Goal: Task Accomplishment & Management: Complete application form

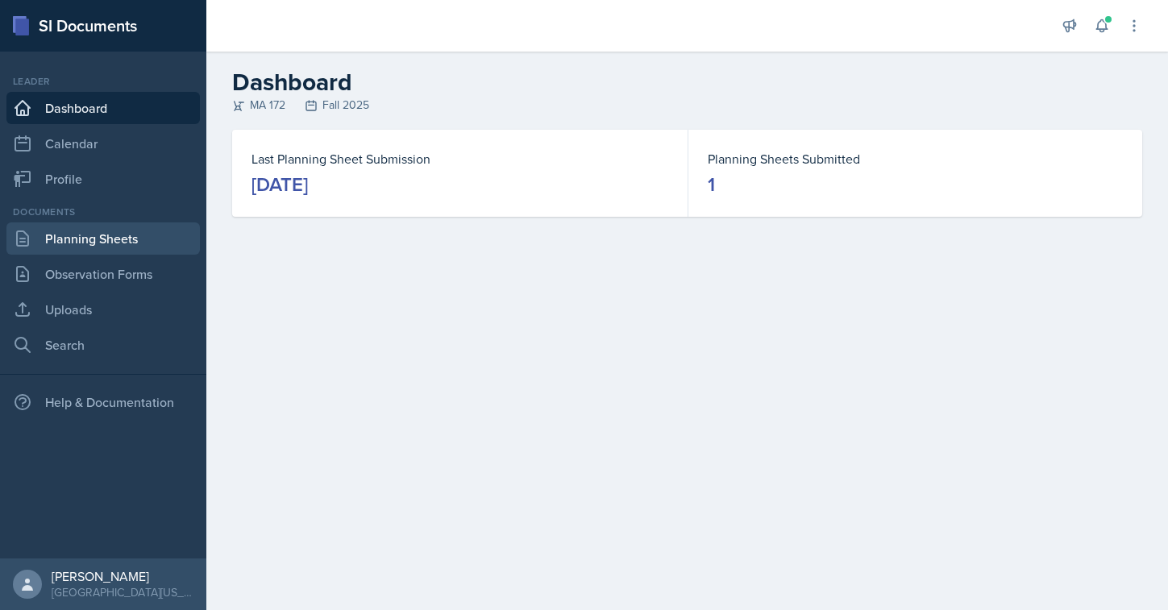
click at [98, 235] on link "Planning Sheets" at bounding box center [102, 238] width 193 height 32
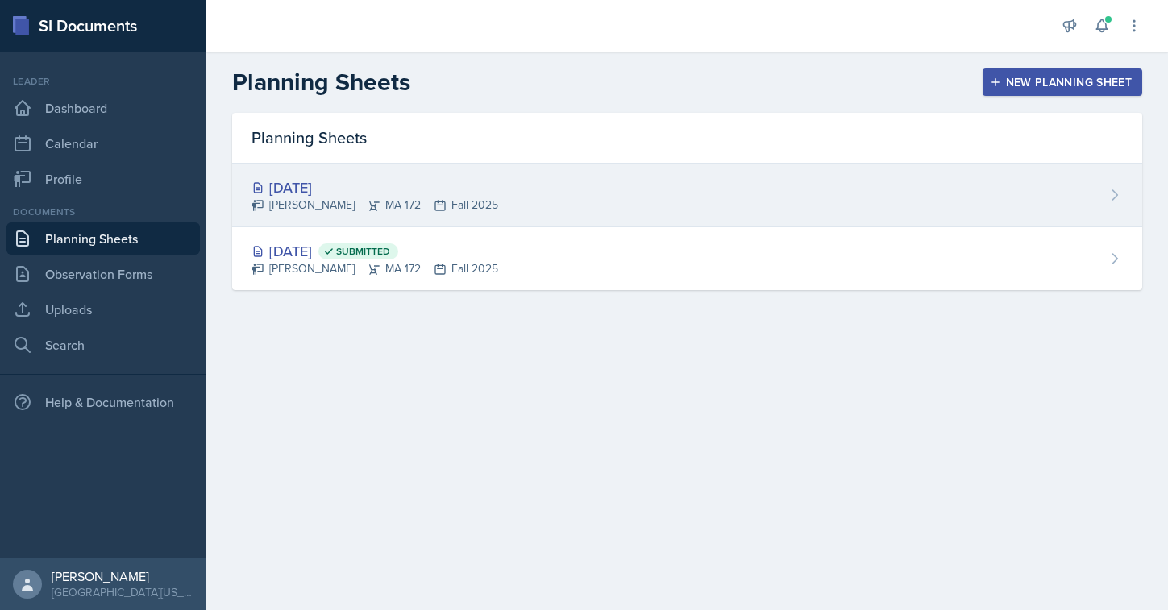
click at [343, 194] on div "[DATE]" at bounding box center [374, 187] width 247 height 22
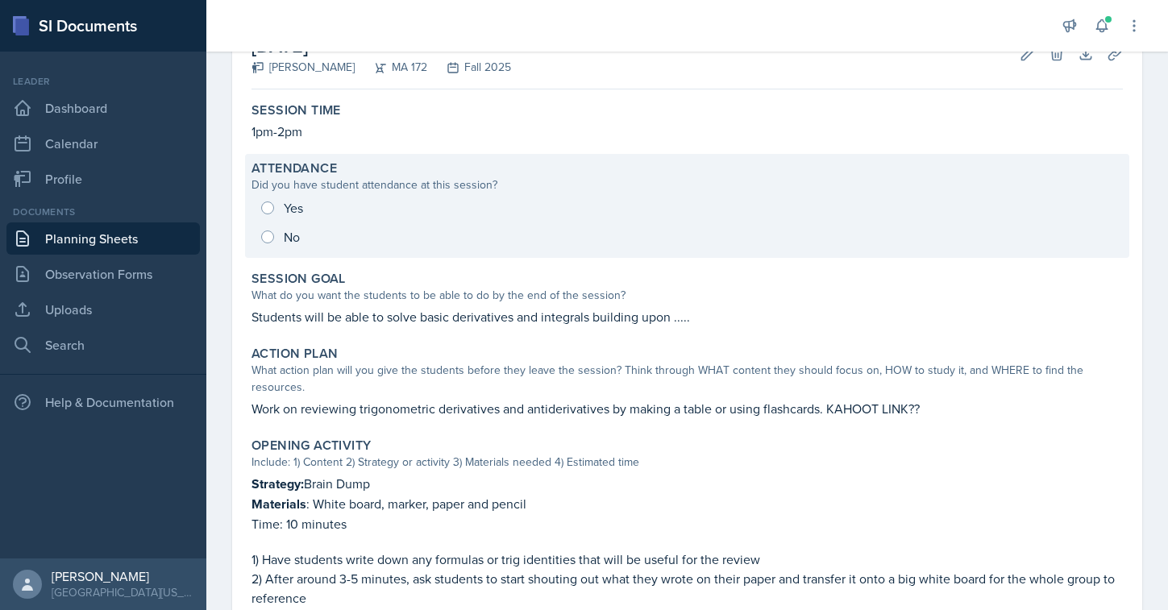
scroll to position [133, 0]
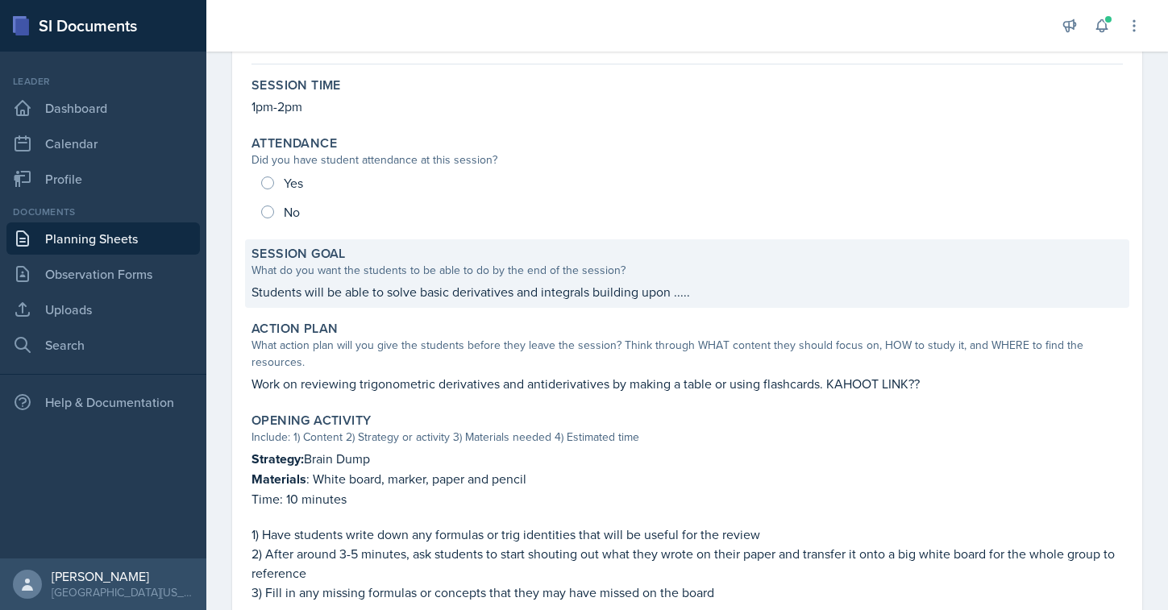
click at [398, 292] on p "Students will be able to solve basic derivatives and integrals building upon ..…" at bounding box center [686, 291] width 871 height 19
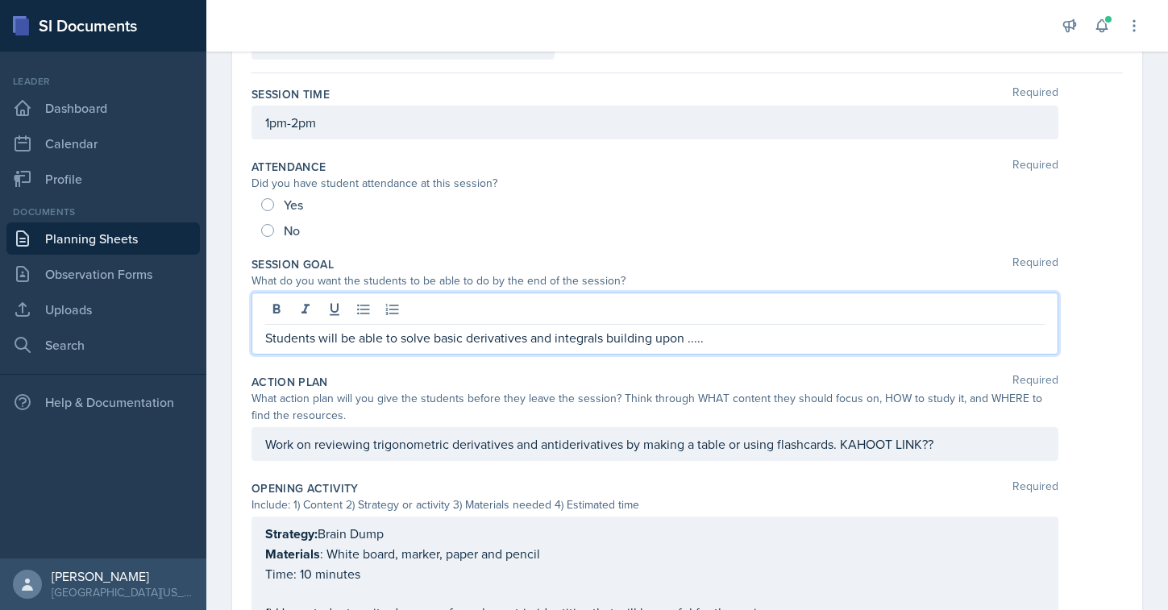
click at [421, 315] on div "Students will be able to solve basic derivatives and integrals building upon ..…" at bounding box center [654, 324] width 807 height 62
click at [384, 342] on p "Students will be able to solve basic derivatives and integrals building upon ..…" at bounding box center [654, 337] width 779 height 19
drag, startPoint x: 698, startPoint y: 335, endPoint x: 434, endPoint y: 338, distance: 263.5
click at [434, 338] on p "Students will be able to solve basic derivatives and integrals building upon ..…" at bounding box center [654, 337] width 779 height 19
click at [396, 338] on p "Students will be able to and choose which integration technique to solve integr…" at bounding box center [654, 337] width 779 height 19
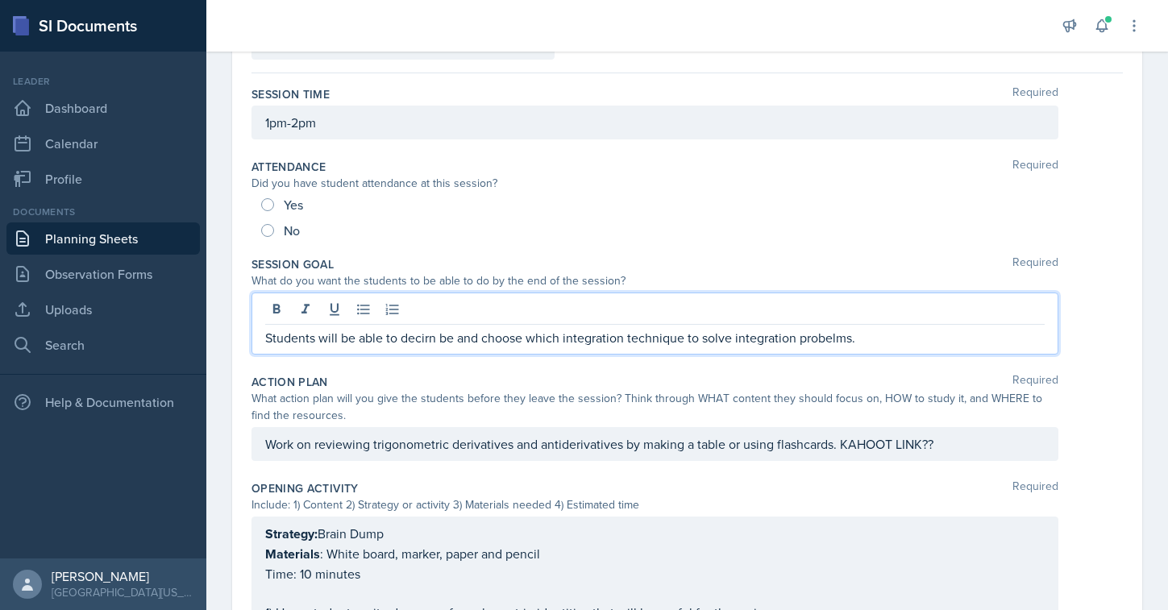
click at [417, 337] on p "Students will be able to decirn be and choose which integration technique to so…" at bounding box center [654, 337] width 779 height 19
click at [421, 339] on p "Students will be able to decirn be and choose which integration technique to so…" at bounding box center [654, 337] width 779 height 19
click at [510, 341] on p "Students will be able to discern between be and choose which integration techni…" at bounding box center [654, 337] width 779 height 19
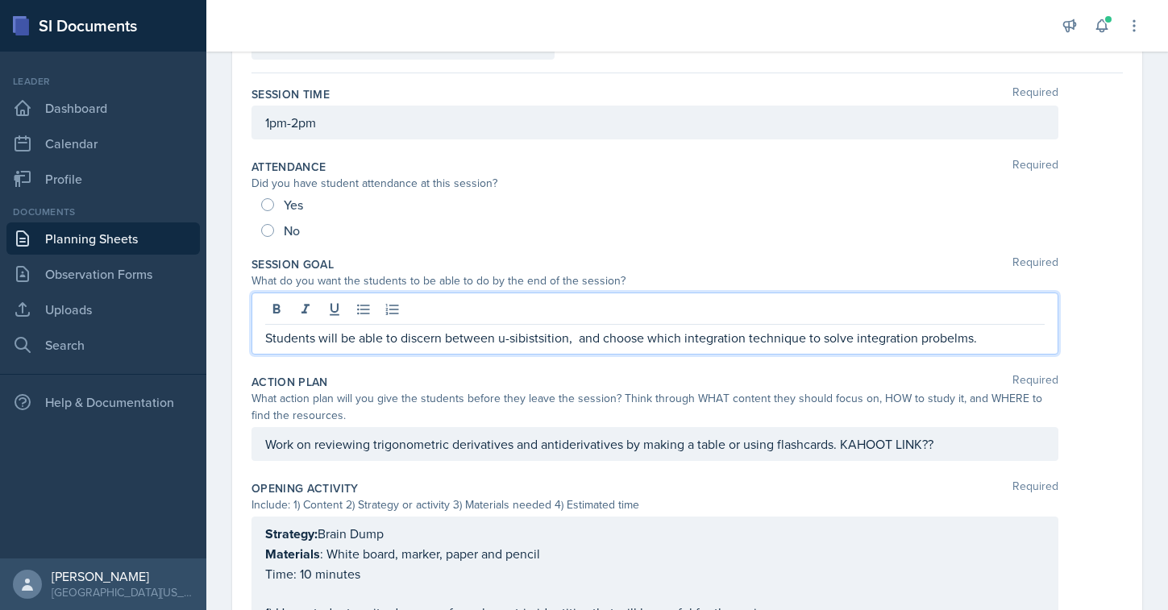
click at [514, 335] on p "Students will be able to discern between u-sibistsition, and choose which integ…" at bounding box center [654, 337] width 779 height 19
click at [537, 343] on p "Students will be able to discern between u-sibistsition, and choose which integ…" at bounding box center [654, 337] width 779 height 19
click at [511, 342] on p "Students will be able to discern between u-sibistsition, and choose which integ…" at bounding box center [654, 337] width 779 height 19
click at [556, 337] on p "Students will be able to discern between substitution, and choose which integra…" at bounding box center [654, 337] width 779 height 19
click at [567, 337] on p "Students will be able to discern between substitution, and choose which integra…" at bounding box center [654, 337] width 779 height 19
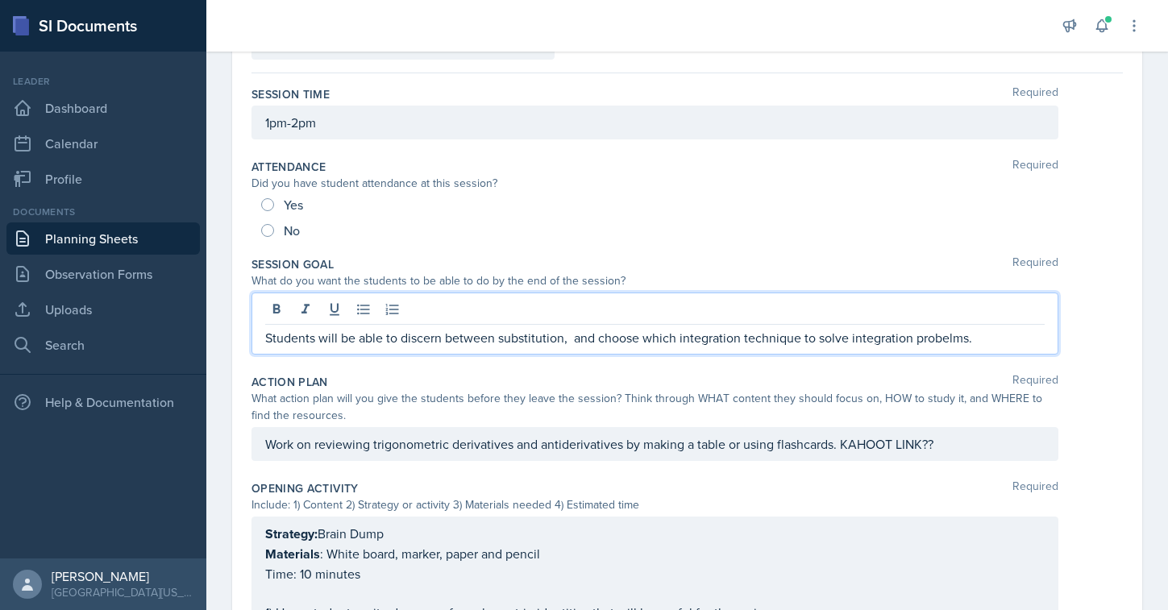
click at [818, 338] on p "Students will be able to discern between substitution, and choose which integra…" at bounding box center [654, 337] width 779 height 19
click at [1003, 341] on p "Students will be able to discern between substitution, and choose which integra…" at bounding box center [654, 337] width 779 height 19
drag, startPoint x: 839, startPoint y: 339, endPoint x: 915, endPoint y: 337, distance: 76.6
click at [915, 337] on p "Students will be able to discern between substitution, and choose which integra…" at bounding box center [654, 337] width 779 height 19
click at [424, 342] on p "Students will be able to discern between substitution, and choose which integra…" at bounding box center [654, 337] width 779 height 19
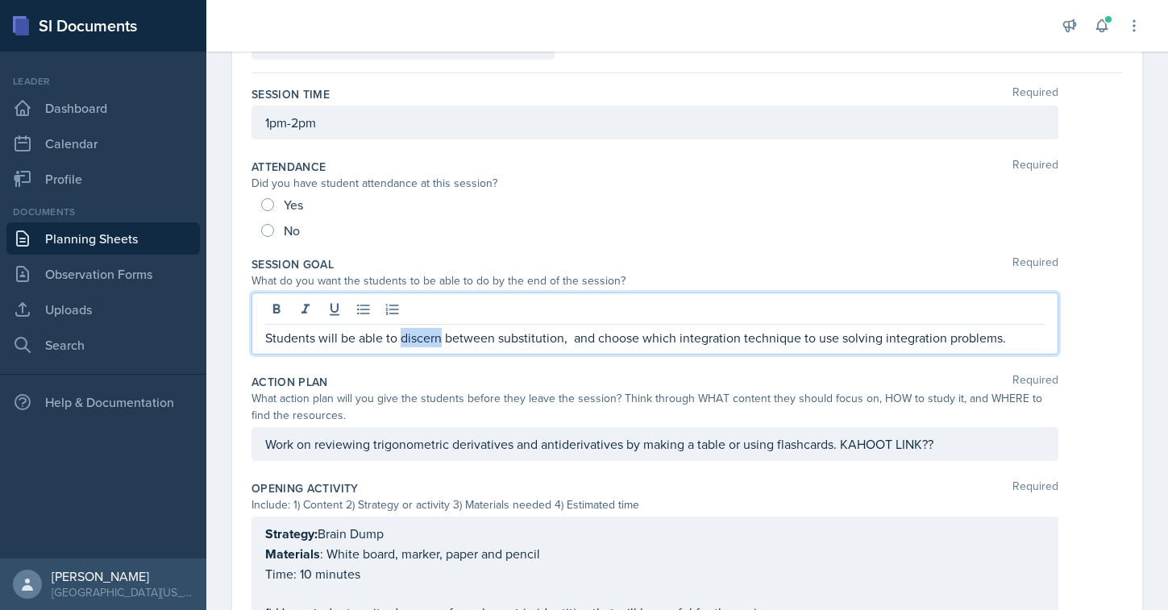
click at [424, 342] on p "Students will be able to discern between substitution, and choose which integra…" at bounding box center [654, 337] width 779 height 19
click at [467, 342] on p "Students will be able to apply between substitution, and choose which integrati…" at bounding box center [654, 337] width 779 height 19
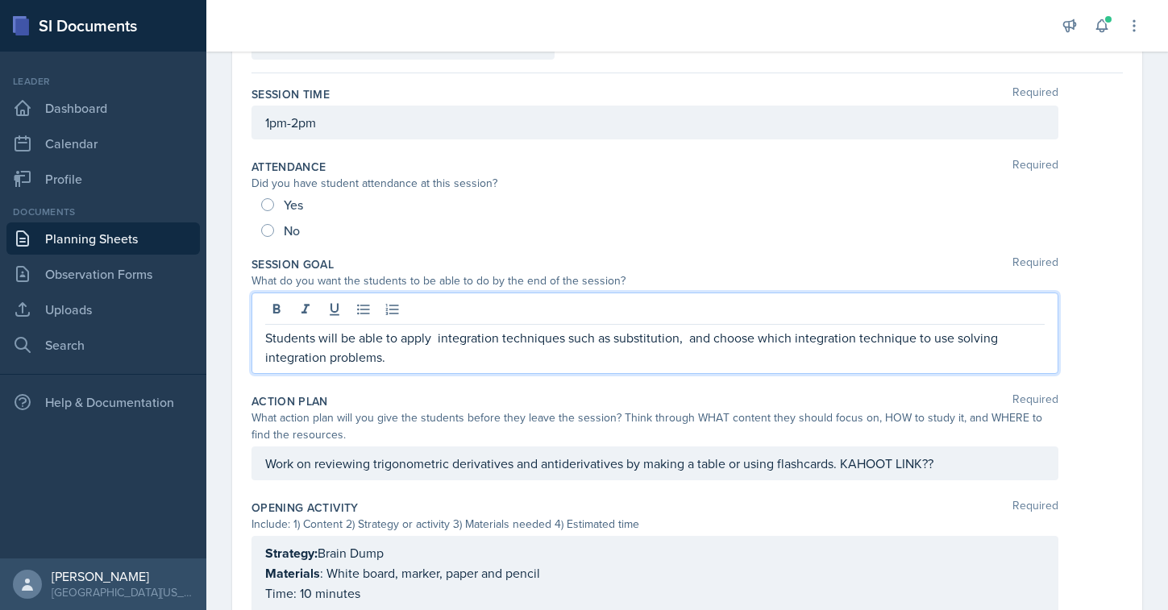
click at [612, 335] on p "Students will be able to apply integration techniques such as substitution, and…" at bounding box center [654, 347] width 779 height 39
click at [692, 338] on p "Students will be able to apply integration techniques such as u-substitution, a…" at bounding box center [654, 347] width 779 height 39
click at [435, 334] on p "Students will be able to apply integration techniques such as u-substitution, a…" at bounding box center [654, 347] width 779 height 39
click at [683, 351] on p "Students will be able to apply integration techniques such as u-substitution, a…" at bounding box center [654, 347] width 779 height 39
click at [841, 338] on p "Students will be able to apply integration techniques such as u-substitution, a…" at bounding box center [654, 347] width 779 height 39
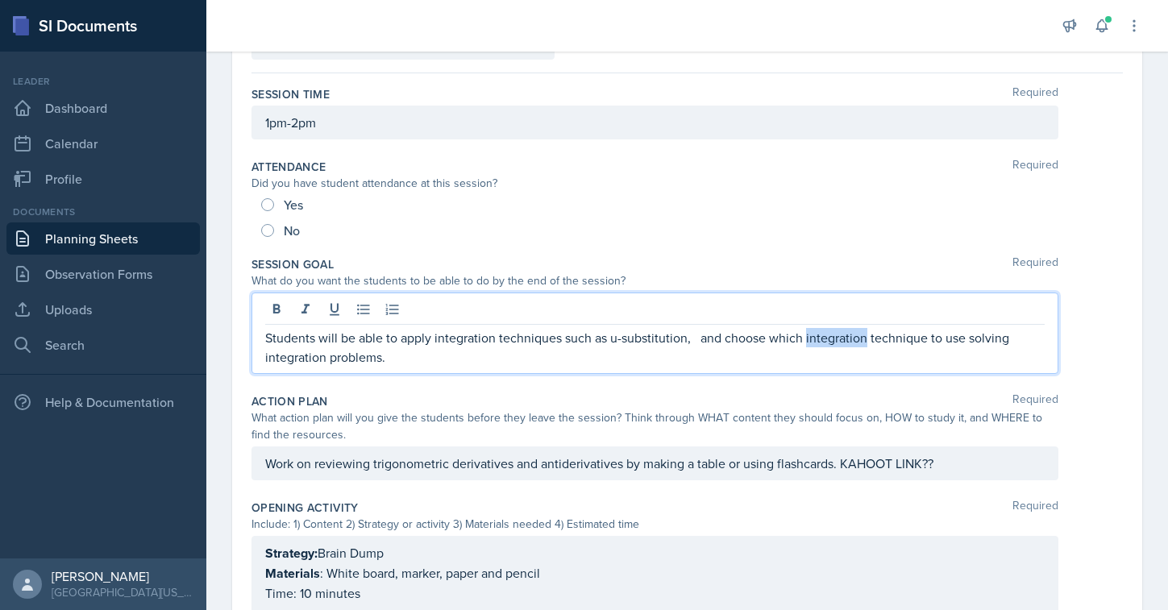
click at [841, 338] on p "Students will be able to apply integration techniques such as u-substitution, a…" at bounding box center [654, 347] width 779 height 39
drag, startPoint x: 927, startPoint y: 339, endPoint x: 805, endPoint y: 339, distance: 121.7
click at [805, 339] on p "Students will be able to apply integration techniques such as u-substitution, a…" at bounding box center [654, 347] width 779 height 39
click at [729, 337] on p "Students will be able to apply integration techniques such as u-substitution, a…" at bounding box center [654, 347] width 779 height 39
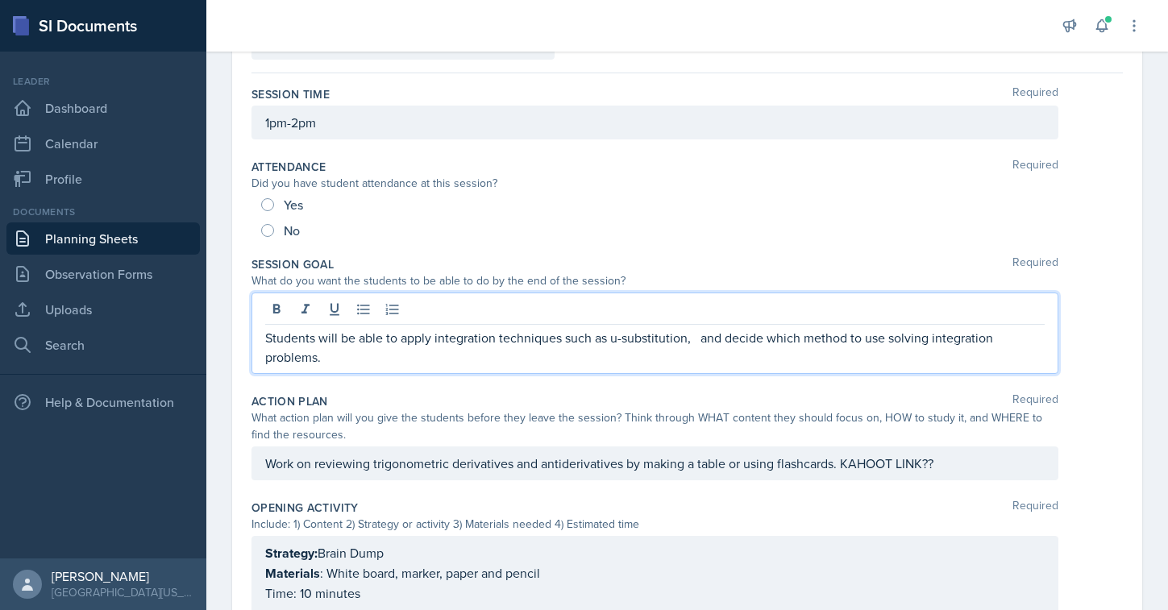
click at [786, 350] on p "Students will be able to apply integration techniques such as u-substitution, a…" at bounding box center [654, 347] width 779 height 39
click at [887, 337] on p "Students will be able to apply integration techniques such as u-substitution, a…" at bounding box center [654, 347] width 779 height 39
click at [694, 338] on p "Students will be able to apply integration techniques such as u-substitution, a…" at bounding box center [654, 347] width 779 height 39
click at [963, 340] on p "Students will be able to apply integration techniques such as u-substitution, a…" at bounding box center [654, 347] width 779 height 39
click at [377, 363] on p "Students will be able to apply integration techniques such as u-substitution, a…" at bounding box center [654, 347] width 779 height 39
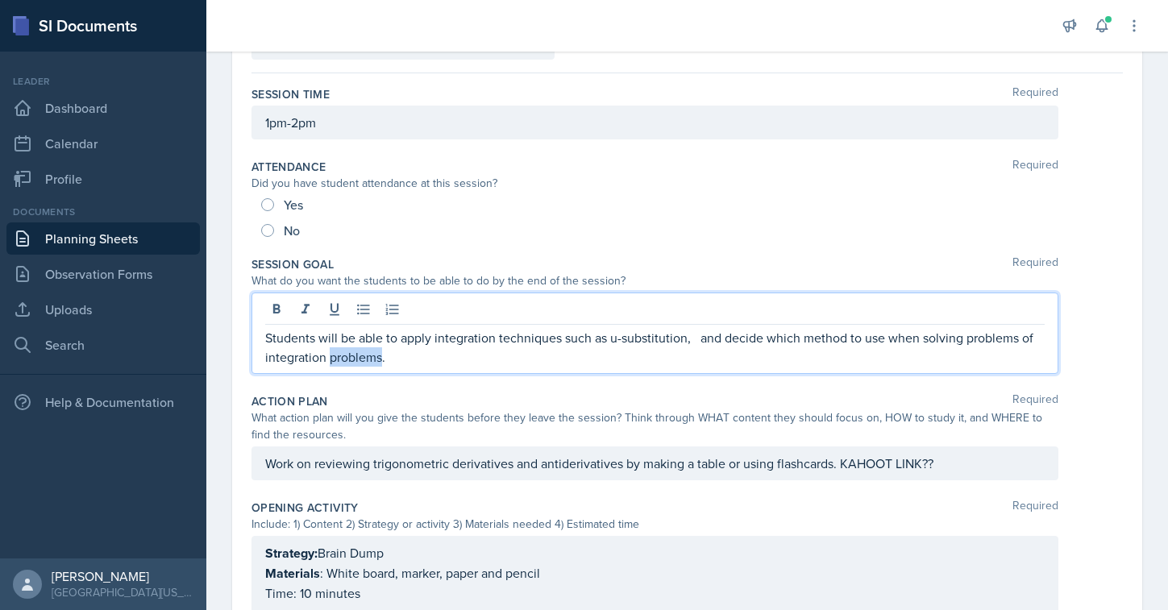
click at [377, 363] on p "Students will be able to apply integration techniques such as u-substitution, a…" at bounding box center [654, 347] width 779 height 39
click at [693, 334] on p "Students will be able to apply integration techniques such as u-substitution, a…" at bounding box center [654, 347] width 779 height 39
click at [749, 338] on p "Students will be able to apply integration techniques such as u-substitution, t…" at bounding box center [654, 347] width 779 height 39
click at [886, 334] on p "Students will be able to apply integration techniques such as u-substitution, t…" at bounding box center [654, 347] width 779 height 39
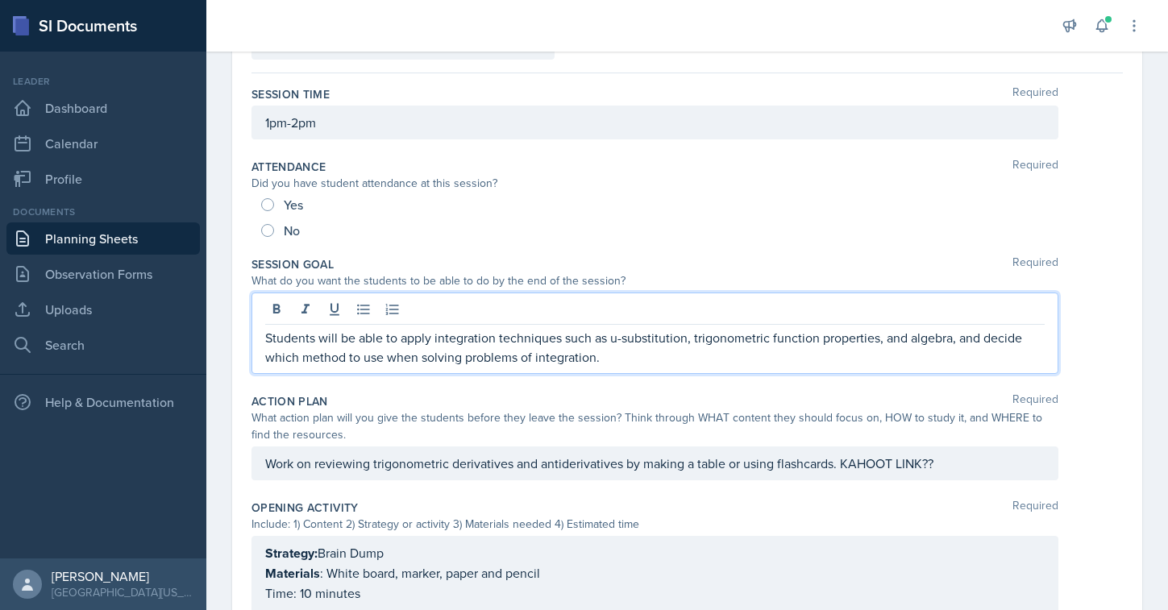
click at [714, 370] on div "Students will be able to apply integration techniques such as u-substitution, t…" at bounding box center [654, 333] width 807 height 81
click at [652, 347] on p "Students will be able to apply integration techniques such as u-substitution, t…" at bounding box center [654, 347] width 779 height 39
click at [663, 264] on div "Session Goal Required" at bounding box center [686, 264] width 871 height 16
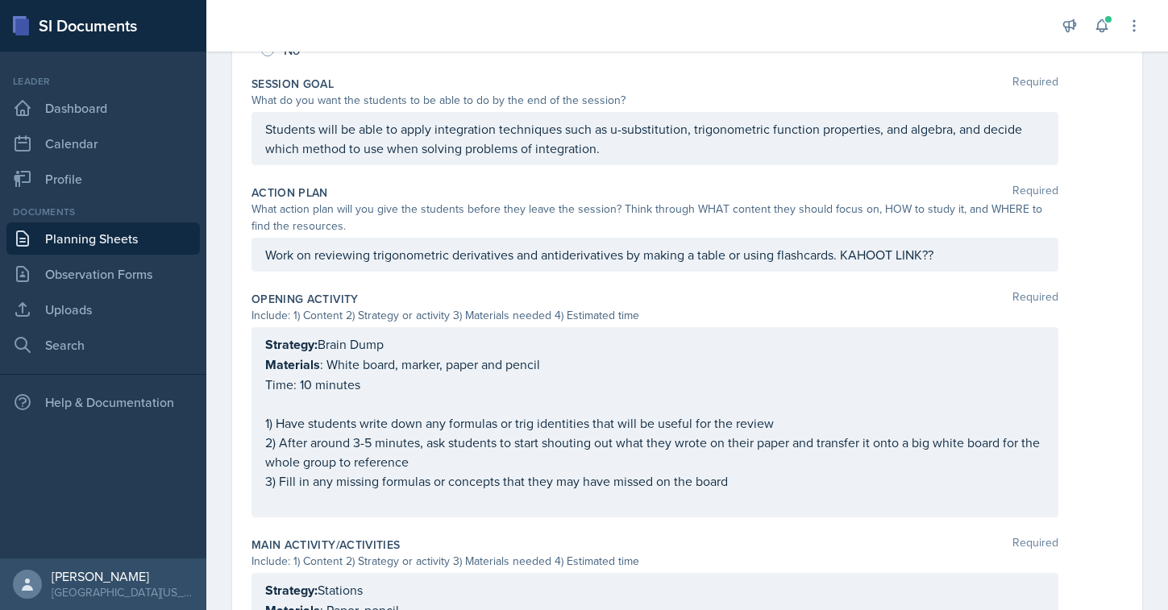
click at [412, 338] on p "Strategy: Brain Dump" at bounding box center [654, 344] width 779 height 20
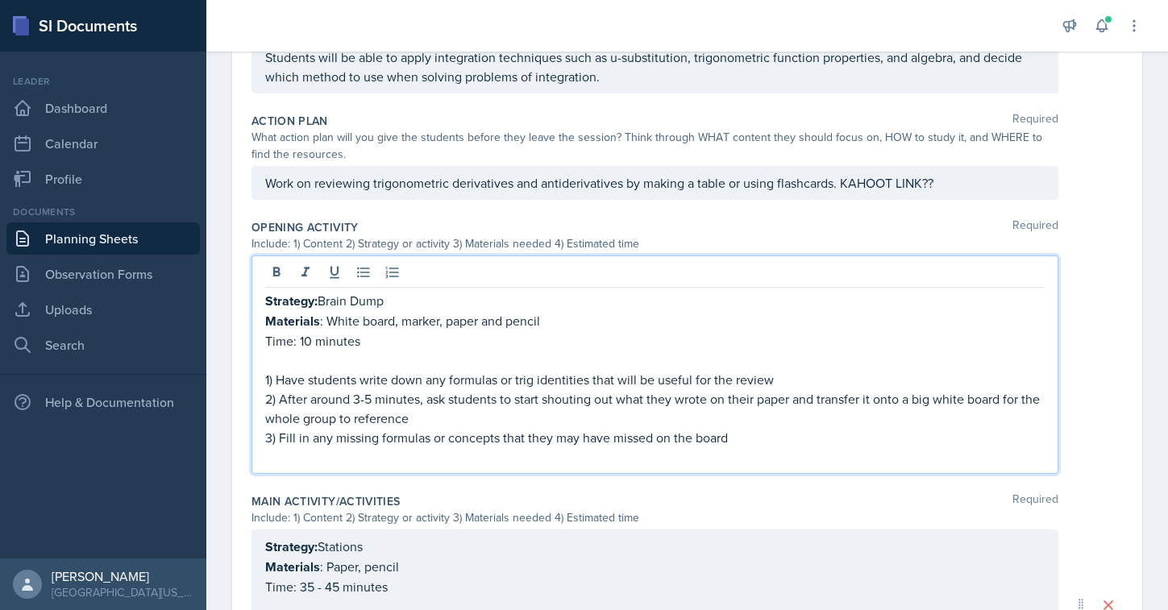
scroll to position [391, 0]
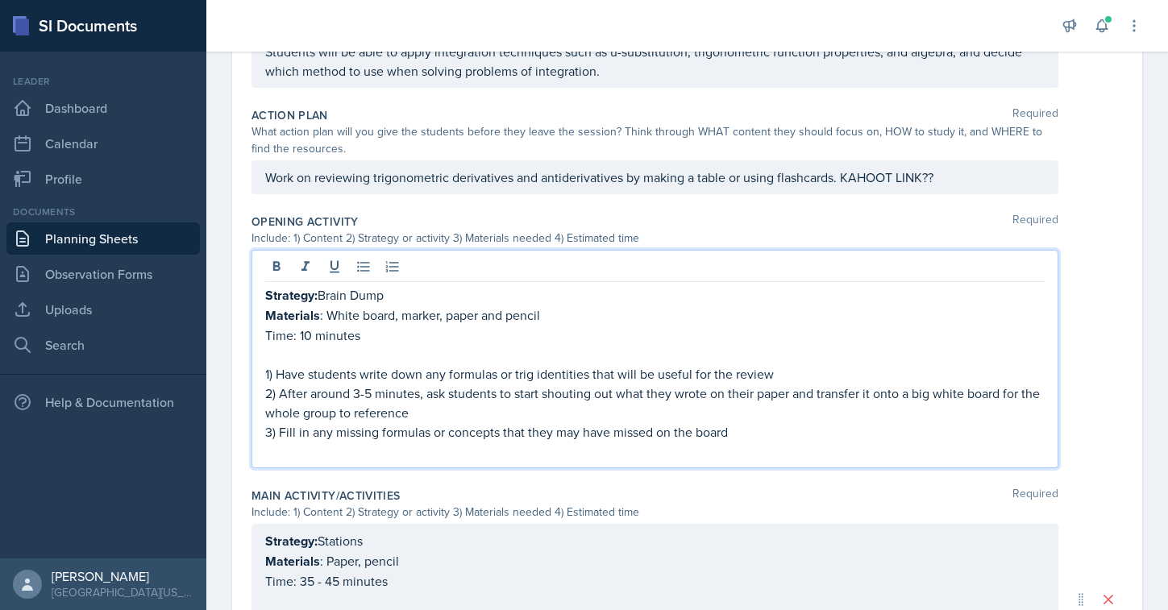
click at [404, 355] on p at bounding box center [654, 354] width 779 height 19
click at [380, 373] on p "1) Have students write down any formulas or trig identities that will be useful…" at bounding box center [654, 373] width 779 height 19
click at [558, 372] on p "1) Have students write down any formulas or trig identities that will be useful…" at bounding box center [654, 373] width 779 height 19
click at [771, 369] on p "1) Have students write down any formulas or trig identities that will be useful…" at bounding box center [654, 373] width 779 height 19
click at [506, 368] on p "1) Have students write down any formulas or trig identities that will be useful…" at bounding box center [654, 373] width 779 height 19
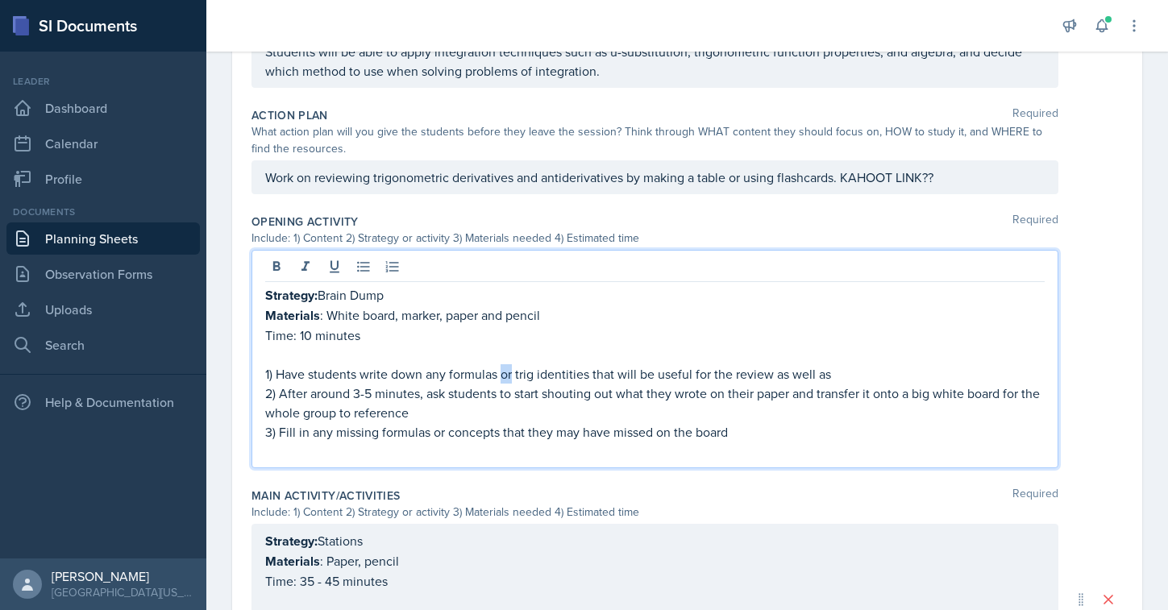
click at [506, 368] on p "1) Have students write down any formulas or trig identities that will be useful…" at bounding box center [654, 373] width 779 height 19
click at [580, 367] on p "1) Have students write down any formulas, trig identities that will be useful f…" at bounding box center [654, 373] width 779 height 19
drag, startPoint x: 895, startPoint y: 375, endPoint x: 968, endPoint y: 374, distance: 72.5
click at [967, 375] on p "1) Have students write down any formulas, trig identities, or any information t…" at bounding box center [654, 373] width 779 height 19
click at [411, 408] on p "2) After around 3-5 minutes, ask students to start shouting out what they wrote…" at bounding box center [654, 403] width 779 height 39
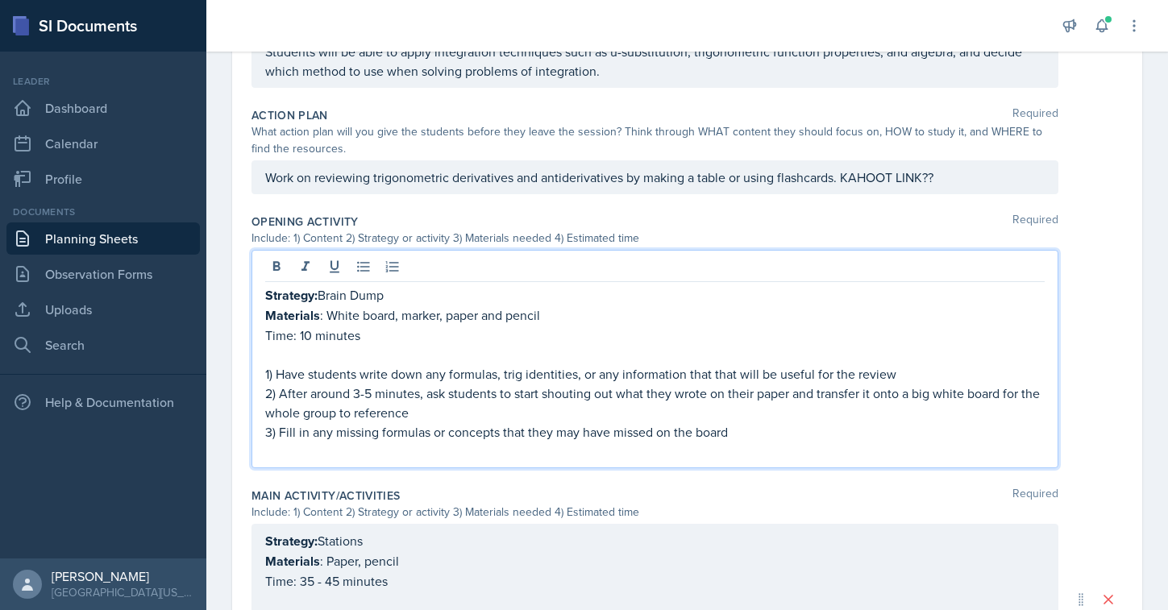
click at [413, 417] on p "2) After around 3-5 minutes, ask students to start shouting out what they wrote…" at bounding box center [654, 403] width 779 height 39
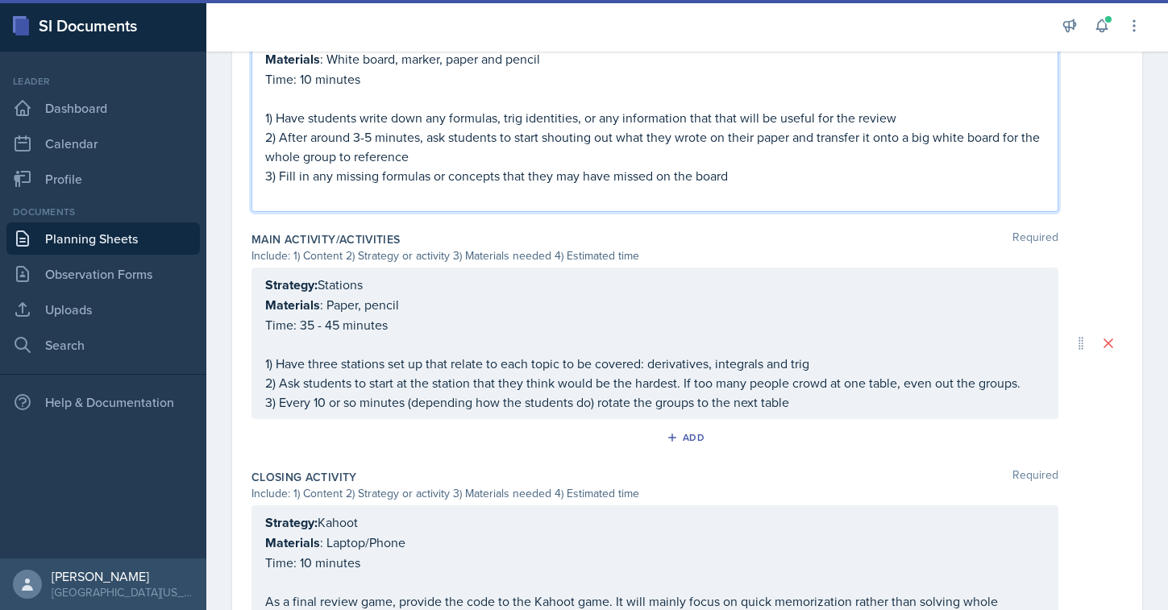
scroll to position [653, 0]
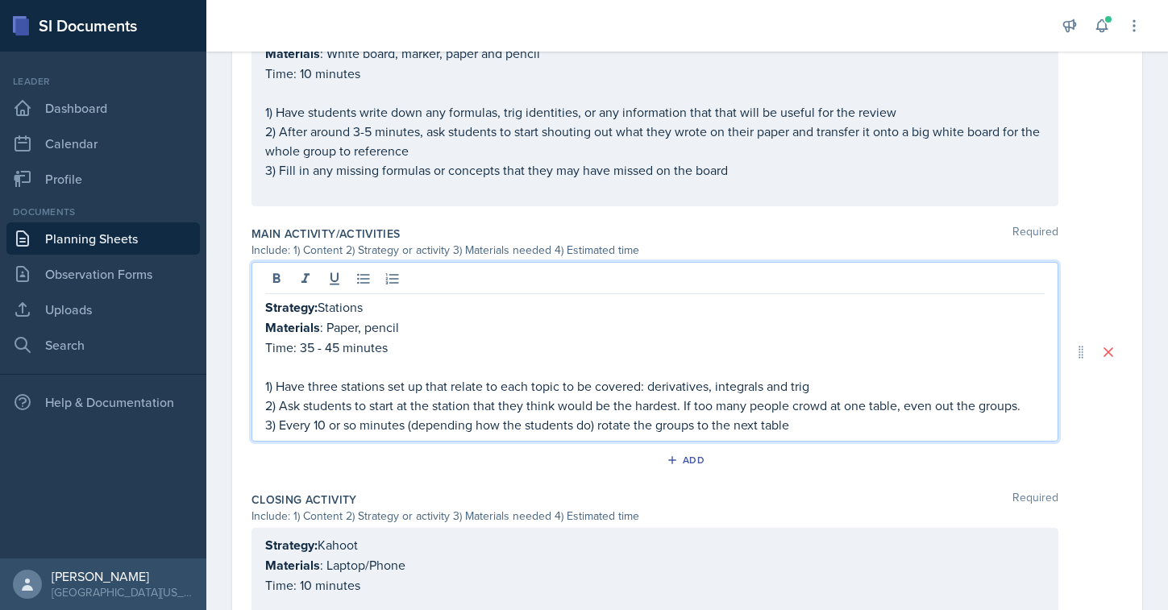
click at [588, 322] on div "Strategy: Stations Materials : Paper, pencil Time: 35 - 45 minutes 1) Have thre…" at bounding box center [654, 365] width 779 height 137
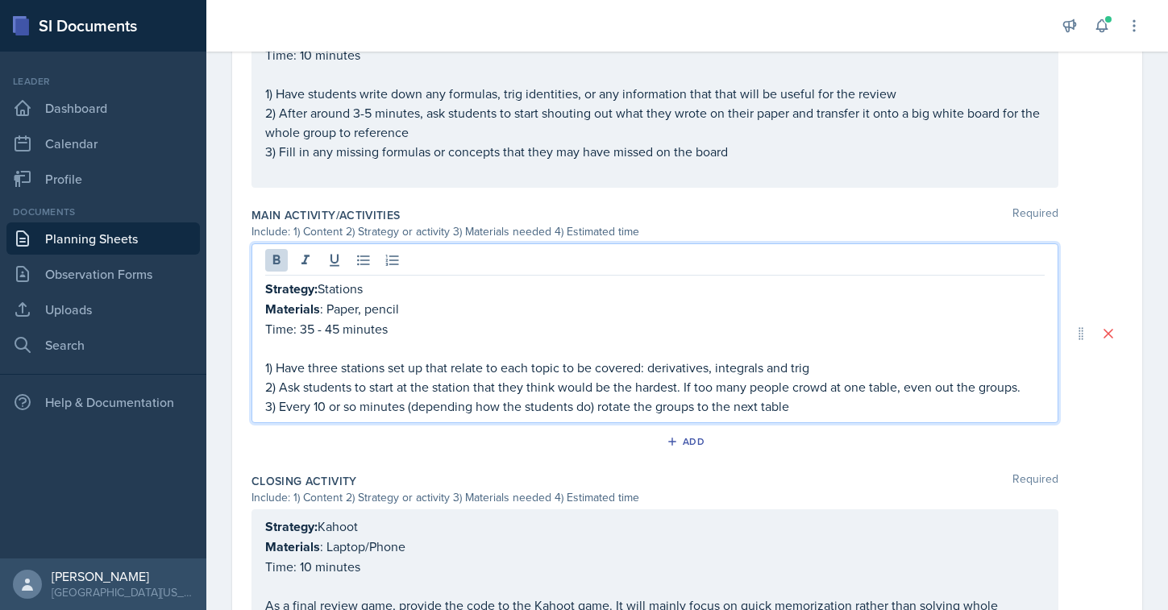
click at [310, 287] on strong "Strategy:" at bounding box center [291, 289] width 52 height 19
click at [280, 289] on strong "Strategy:" at bounding box center [291, 289] width 52 height 19
click at [312, 289] on strong "Strategy:" at bounding box center [291, 289] width 52 height 19
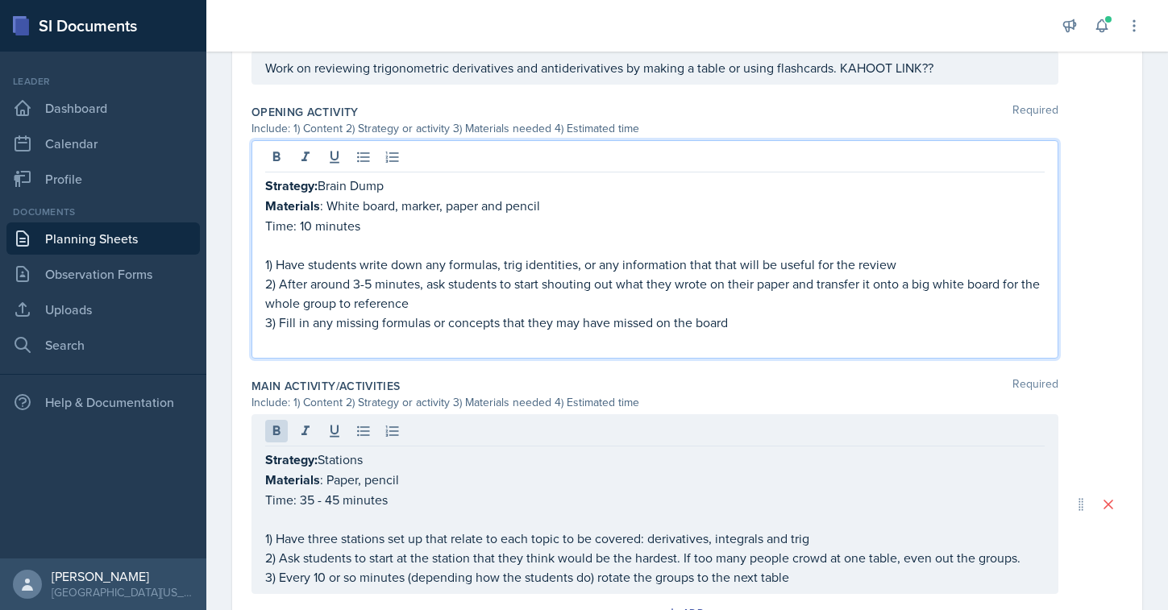
click at [307, 216] on p "Time: 10 minutes" at bounding box center [654, 225] width 779 height 19
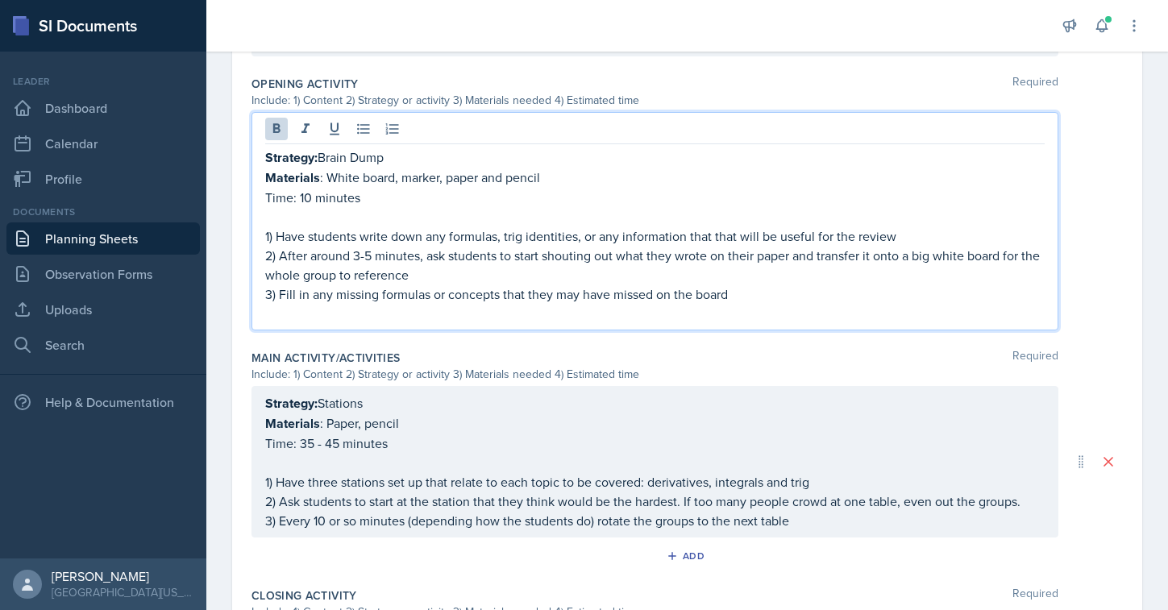
click at [297, 152] on strong "Strategy:" at bounding box center [291, 157] width 52 height 19
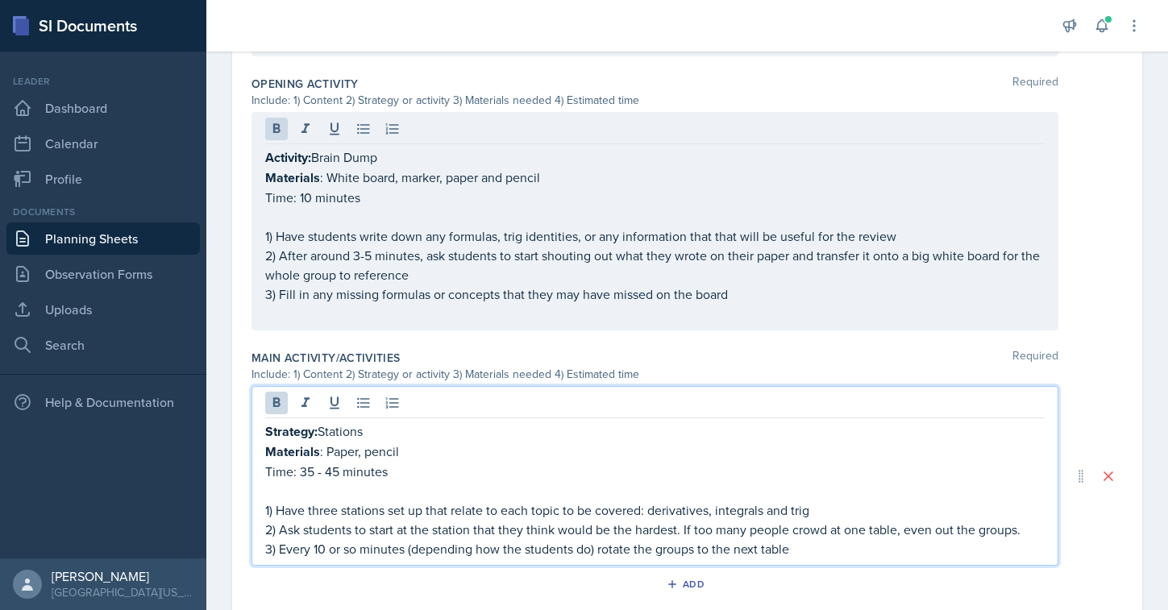
click at [297, 398] on div "Strategy: Stations Materials : Paper, pencil Time: 35 - 45 minutes 1) Have thre…" at bounding box center [654, 476] width 807 height 180
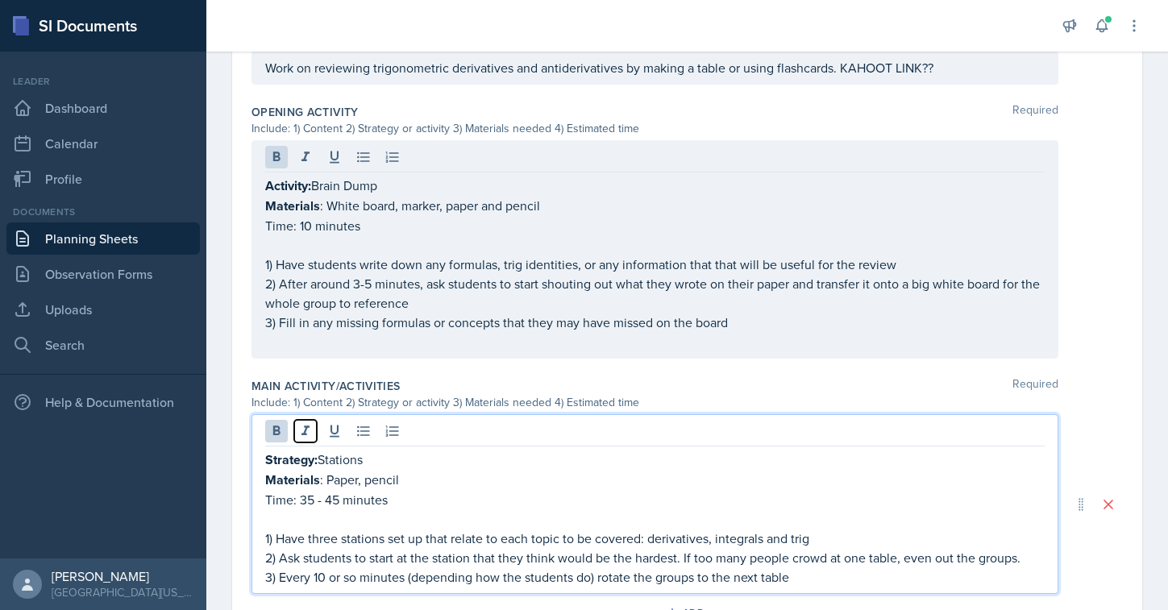
click at [297, 423] on icon at bounding box center [305, 431] width 16 height 16
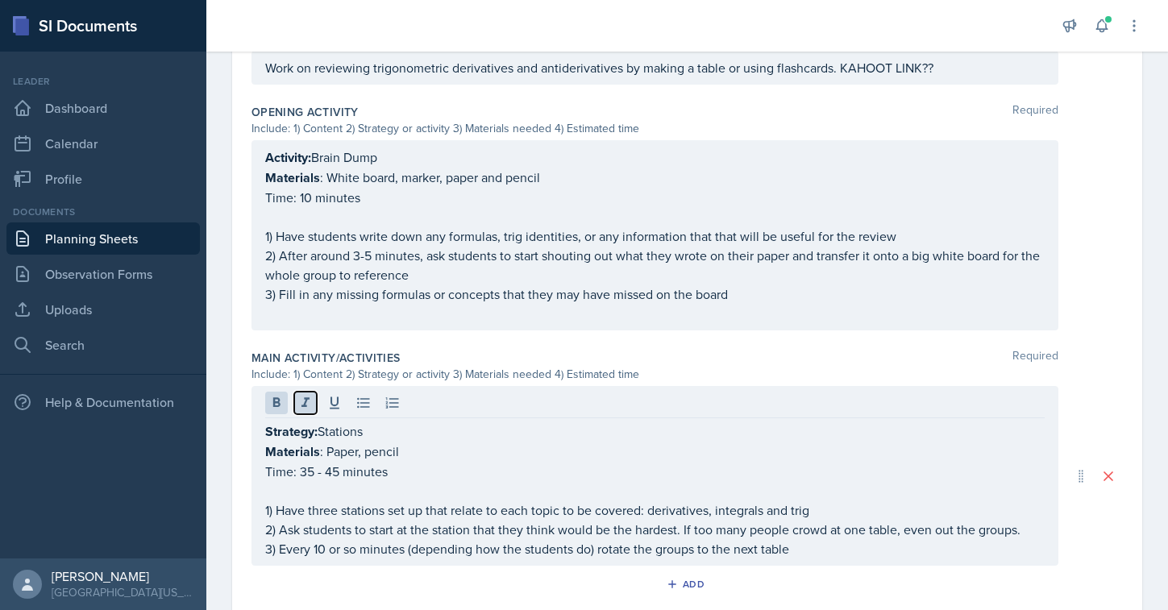
click at [297, 398] on icon at bounding box center [305, 403] width 16 height 16
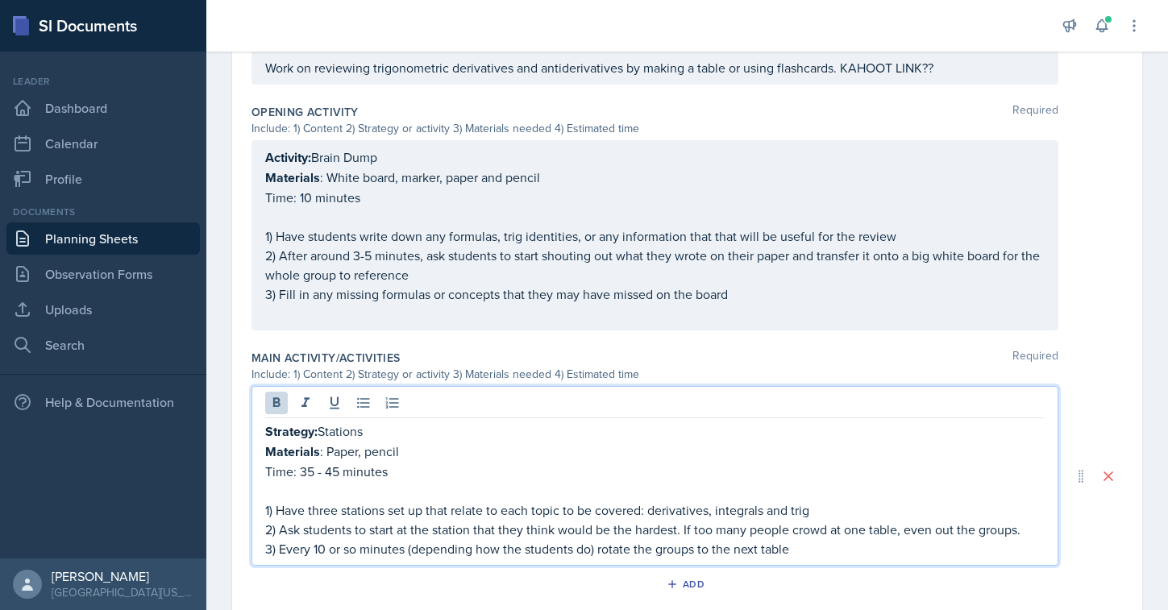
click at [294, 430] on strong "Strategy:" at bounding box center [291, 431] width 52 height 19
click at [338, 436] on p "Activity: Stations" at bounding box center [654, 431] width 779 height 20
click at [318, 426] on p "Activity: PASS the Problem" at bounding box center [654, 431] width 779 height 20
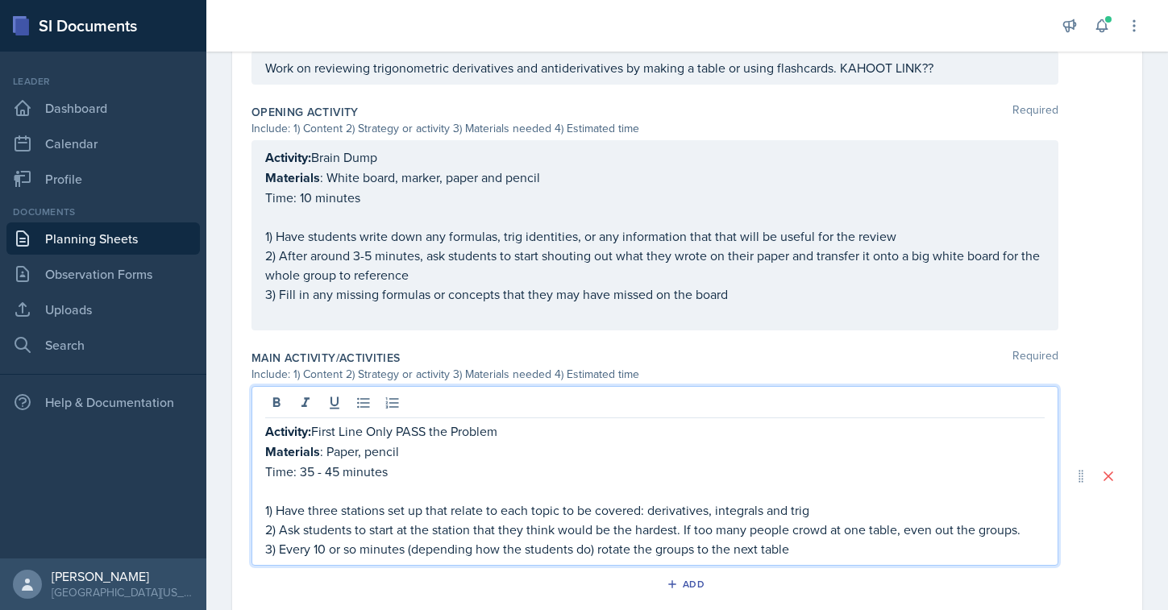
click at [400, 432] on p "Activity: First Line Only PASS the Problem" at bounding box center [654, 431] width 779 height 20
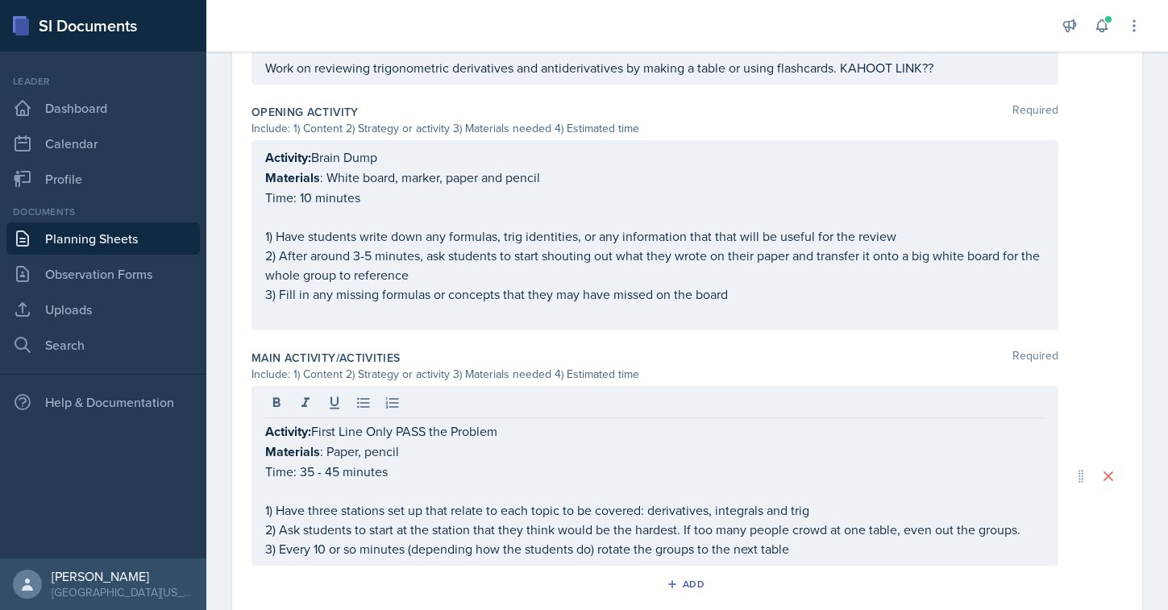
drag, startPoint x: 263, startPoint y: 434, endPoint x: 316, endPoint y: 429, distance: 53.5
click at [316, 429] on div "Activity: First Line Only PASS the Problem Materials : Paper, pencil Time: 35 -…" at bounding box center [654, 476] width 807 height 180
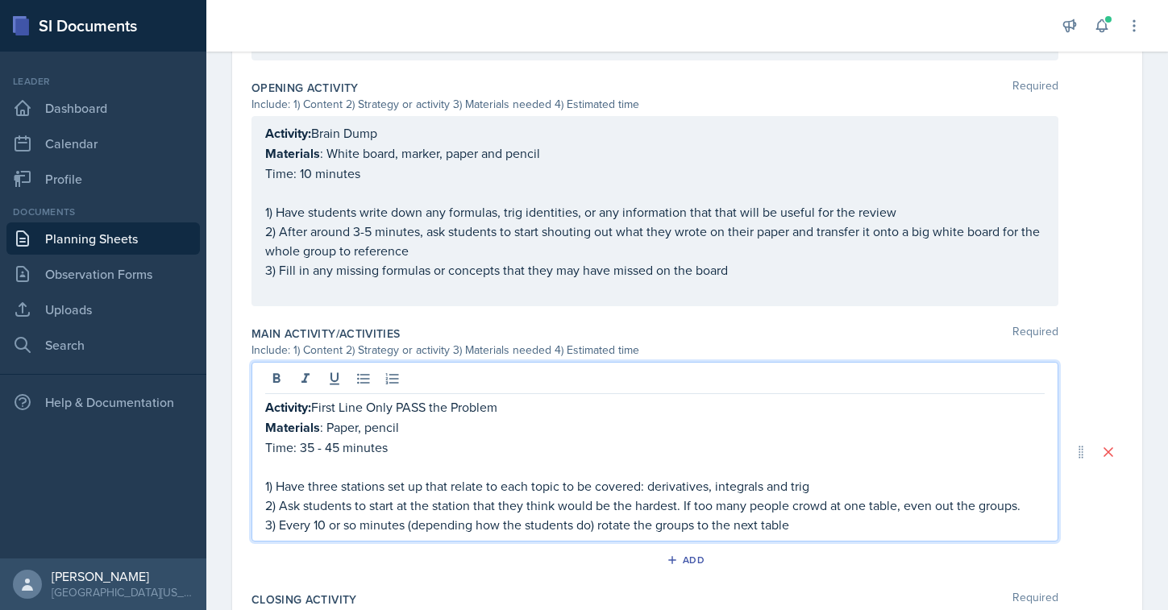
scroll to position [551, 0]
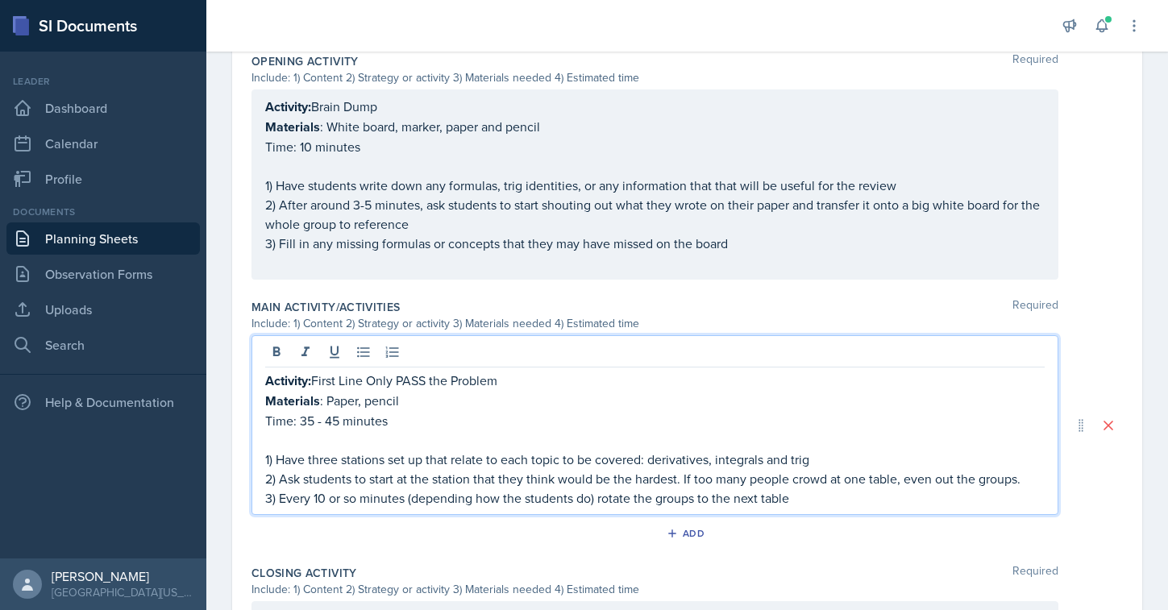
click at [338, 413] on p "Time: 35 - 45 minutes" at bounding box center [654, 420] width 779 height 19
drag, startPoint x: 329, startPoint y: 399, endPoint x: 374, endPoint y: 398, distance: 45.1
click at [374, 398] on p "Materials : Paper, pencil" at bounding box center [654, 401] width 779 height 20
drag, startPoint x: 398, startPoint y: 400, endPoint x: 328, endPoint y: 400, distance: 70.1
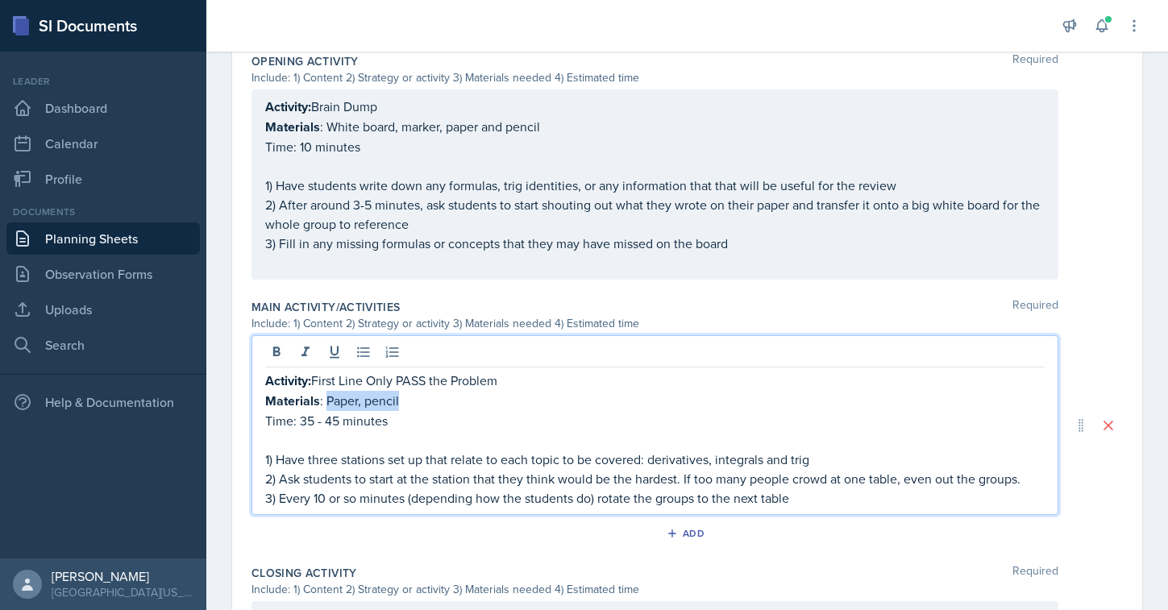
click at [328, 400] on p "Materials : Paper, pencil" at bounding box center [654, 401] width 779 height 20
drag, startPoint x: 298, startPoint y: 422, endPoint x: 342, endPoint y: 424, distance: 43.5
click at [342, 424] on p "Time: 35 - 45 minutes" at bounding box center [654, 420] width 779 height 19
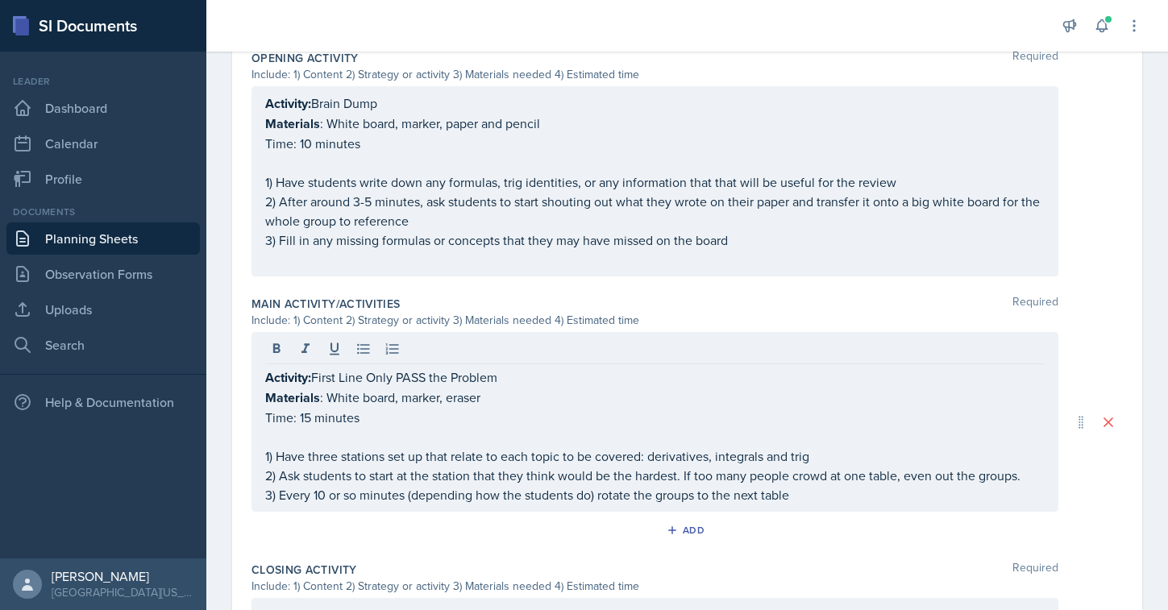
drag, startPoint x: 263, startPoint y: 379, endPoint x: 396, endPoint y: 421, distance: 139.7
click at [396, 421] on div "Activity: First Line Only PASS the Problem Materials : White board, marker, era…" at bounding box center [654, 422] width 807 height 180
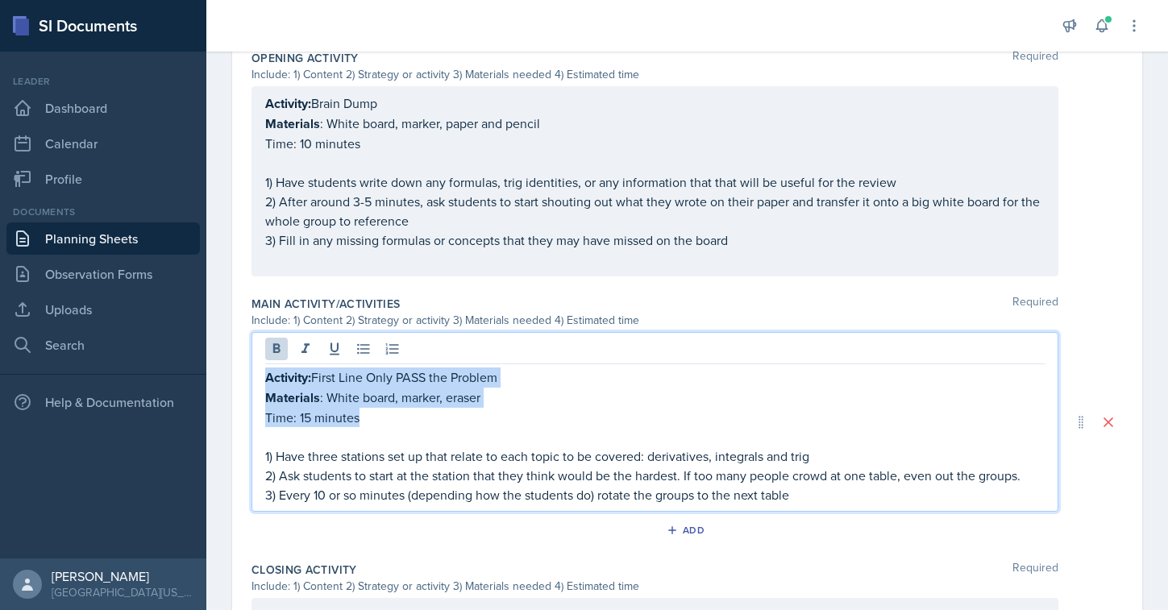
drag, startPoint x: 396, startPoint y: 421, endPoint x: 260, endPoint y: 373, distance: 143.8
click at [260, 373] on div "Activity: First Line Only PASS the Problem Materials : White board, marker, era…" at bounding box center [654, 422] width 807 height 180
copy div "Activity: First Line Only PASS the Problem Materials : White board, marker, era…"
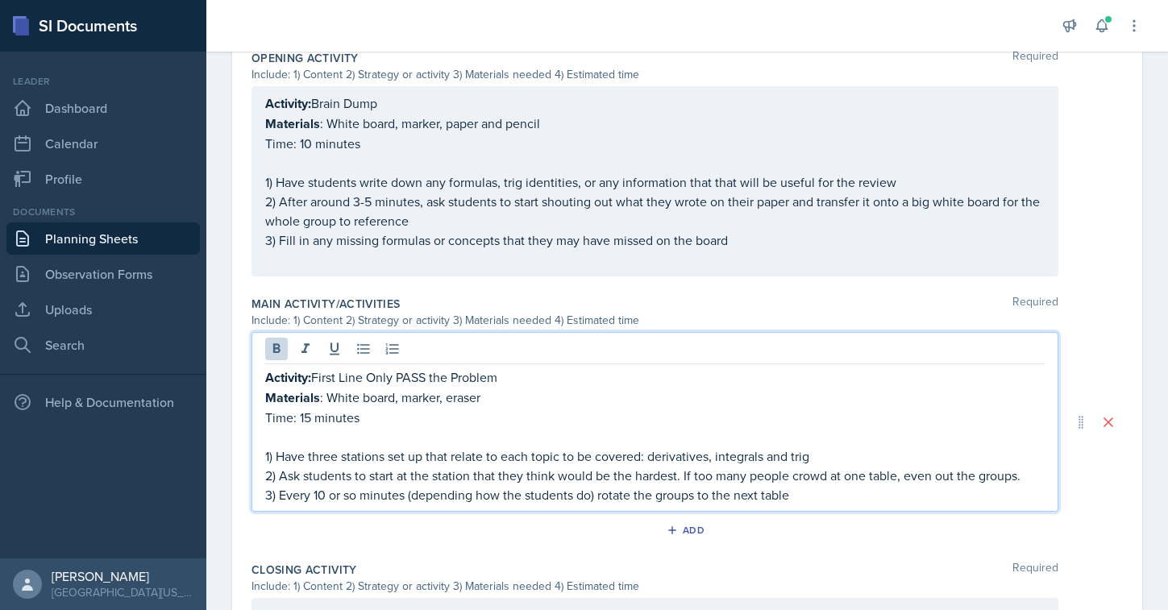
click at [393, 418] on p "Time: 15 minutes" at bounding box center [654, 417] width 779 height 19
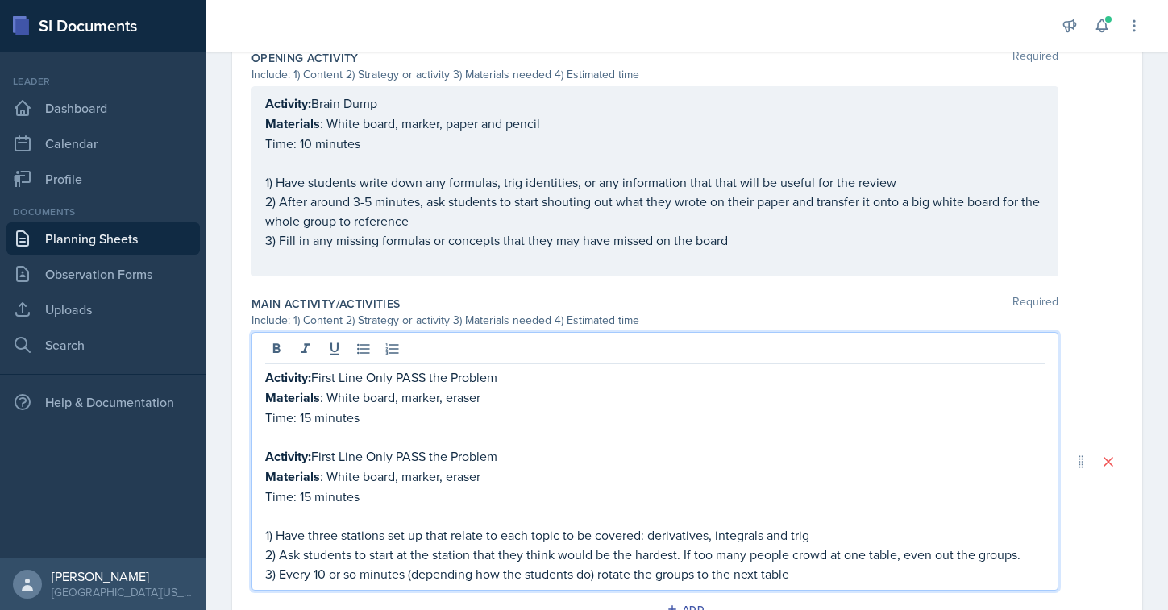
drag, startPoint x: 401, startPoint y: 375, endPoint x: 536, endPoint y: 375, distance: 135.4
click at [536, 375] on p "Activity: First Line Only PASS the Problem" at bounding box center [654, 377] width 779 height 20
drag, startPoint x: 396, startPoint y: 455, endPoint x: 318, endPoint y: 455, distance: 79.0
click at [318, 455] on p "Activity: First Line Only PASS the Problem" at bounding box center [654, 456] width 779 height 20
drag, startPoint x: 326, startPoint y: 473, endPoint x: 502, endPoint y: 472, distance: 176.5
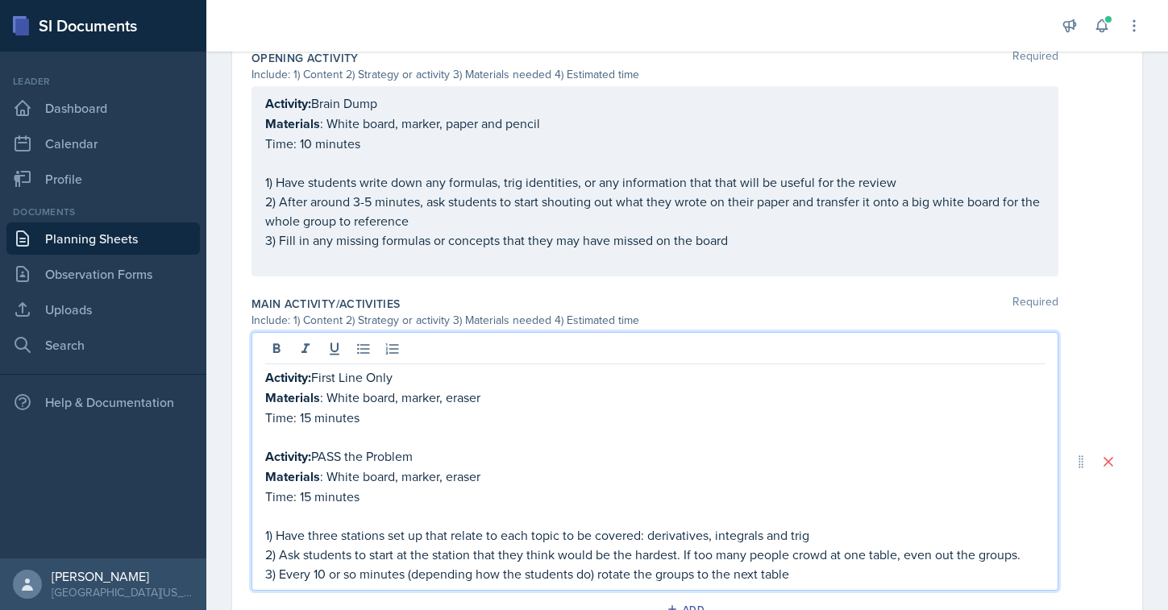
click at [502, 472] on p "Materials : White board, marker, eraser" at bounding box center [654, 477] width 779 height 20
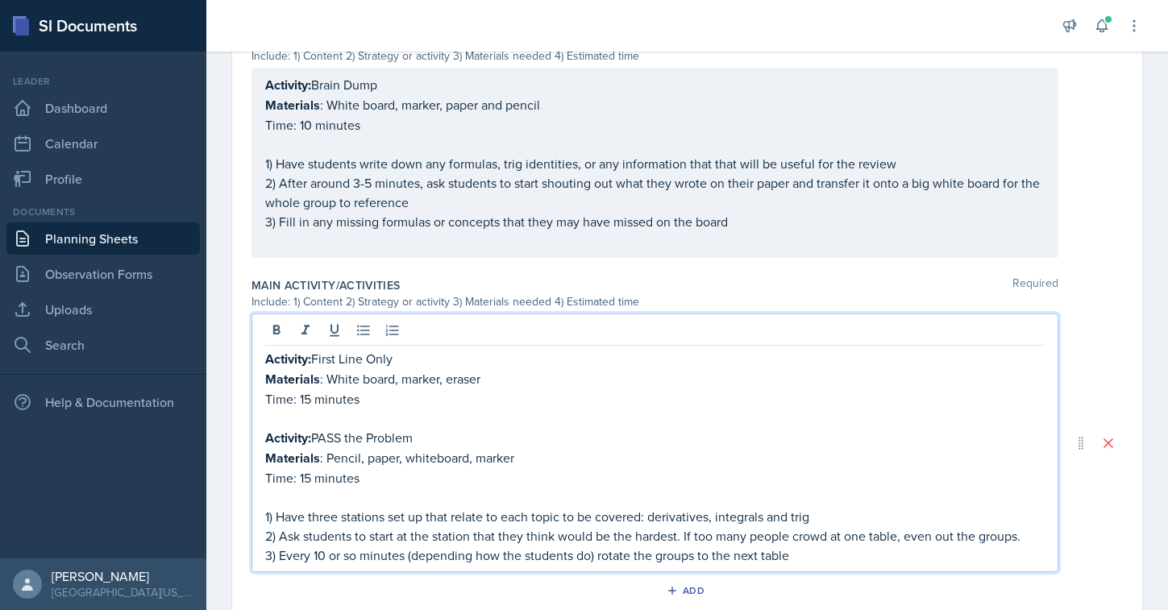
scroll to position [629, 0]
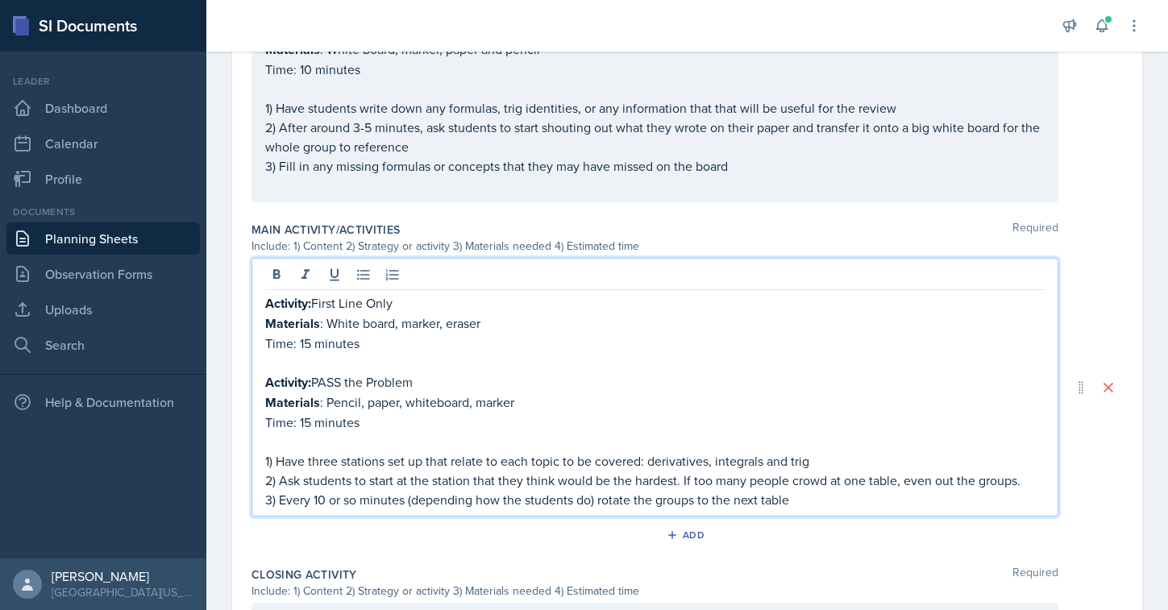
click at [311, 423] on p "Time: 15 minutes" at bounding box center [654, 422] width 779 height 19
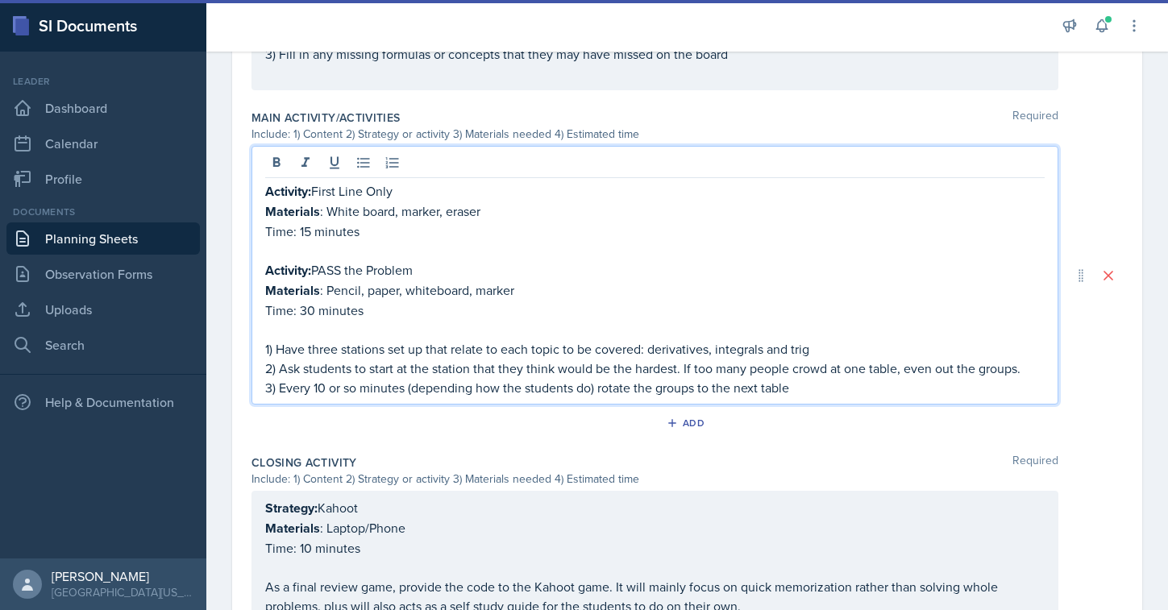
scroll to position [782, 0]
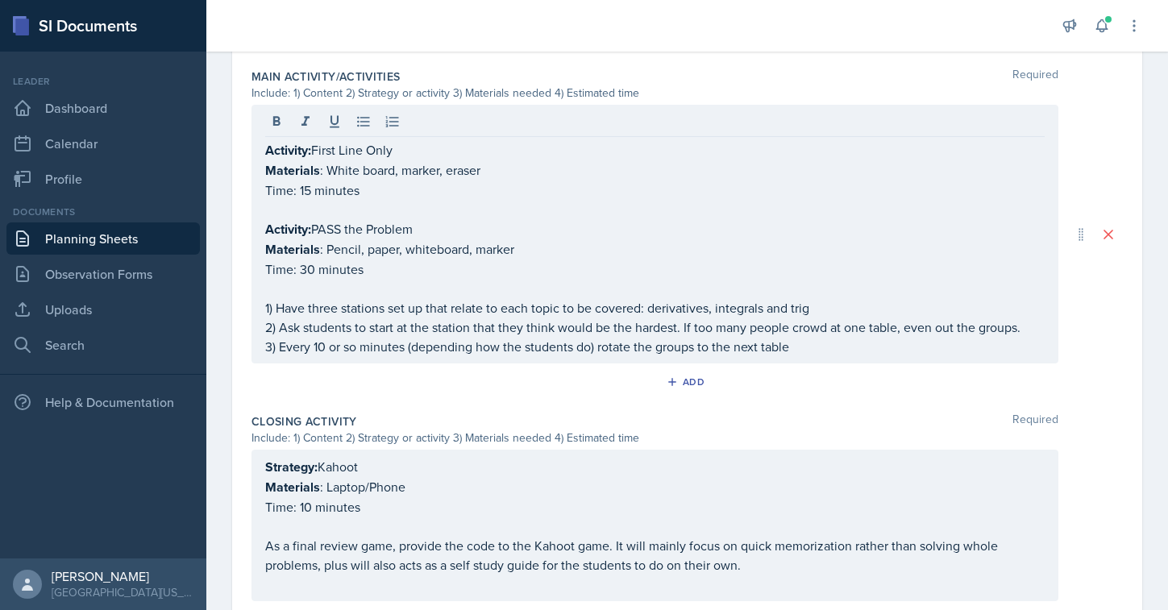
drag, startPoint x: 262, startPoint y: 296, endPoint x: 820, endPoint y: 330, distance: 558.7
click at [820, 330] on div "Activity: First Line Only Materials : White board, marker, eraser Time: 15 minu…" at bounding box center [654, 234] width 807 height 259
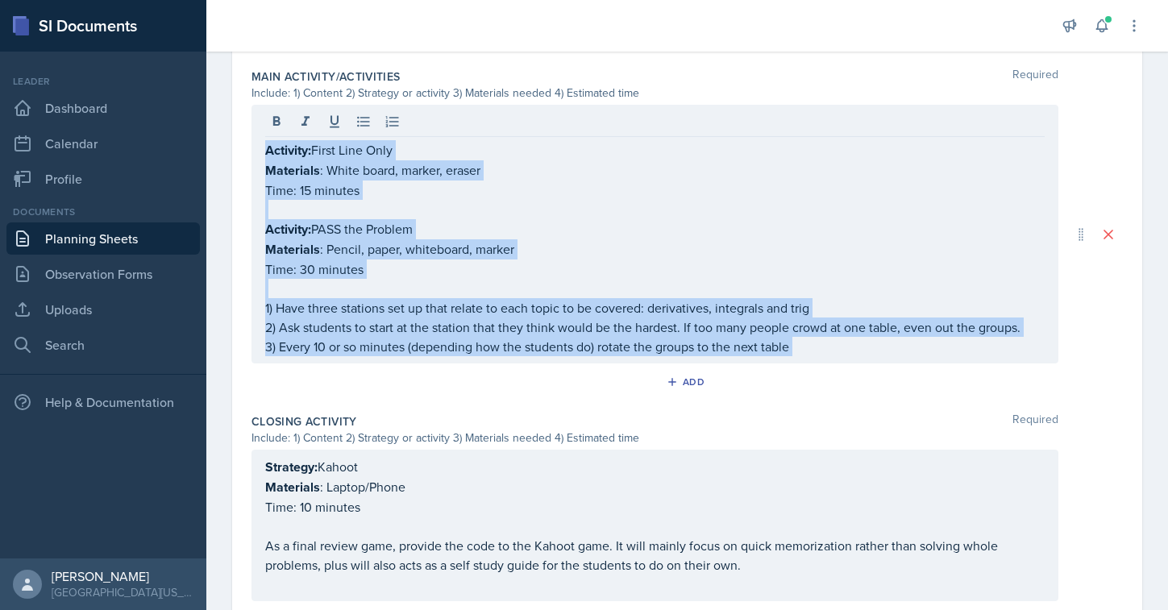
drag, startPoint x: 263, startPoint y: 295, endPoint x: 786, endPoint y: 359, distance: 526.9
click at [786, 359] on div "Activity: First Line Only Materials : White board, marker, eraser Time: 15 minu…" at bounding box center [654, 234] width 807 height 259
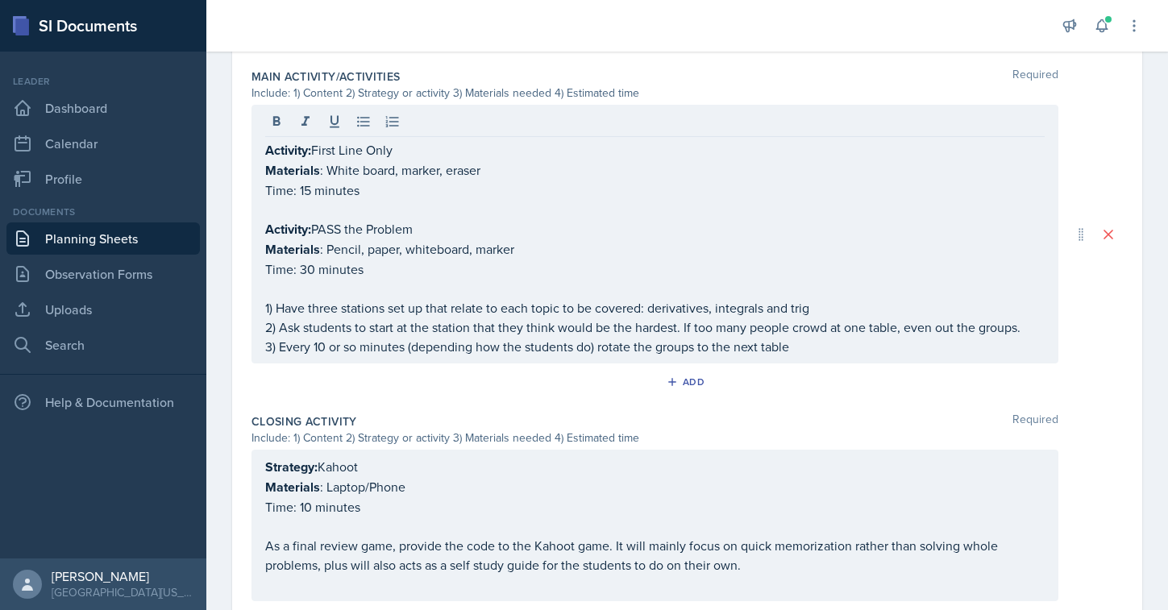
click at [786, 359] on div "Activity: First Line Only Materials : White board, marker, eraser Time: 15 minu…" at bounding box center [654, 234] width 807 height 259
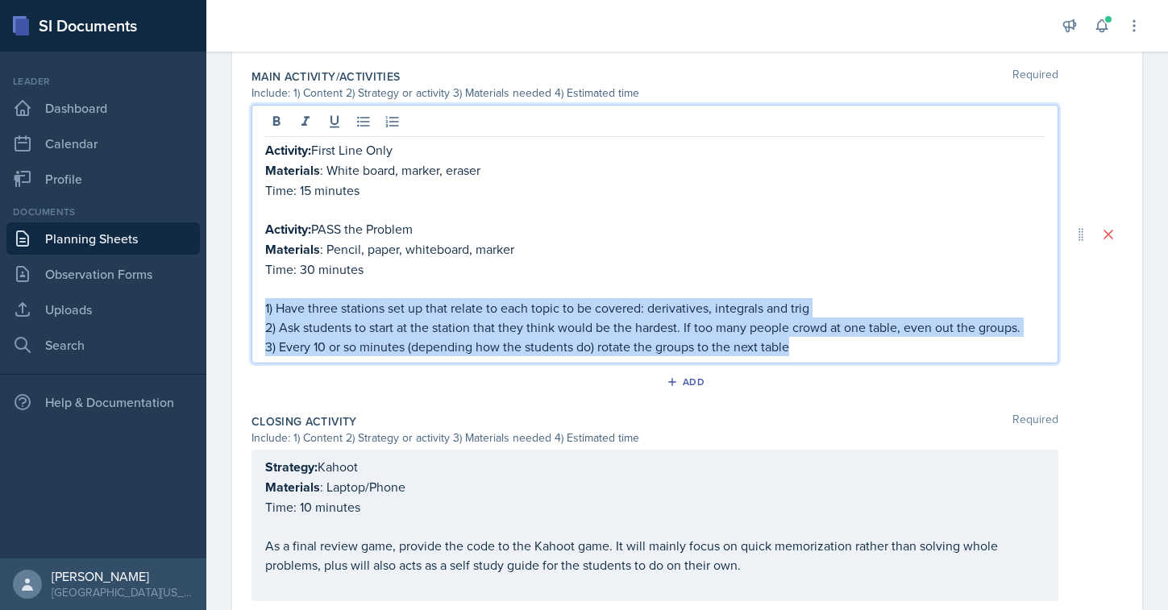
drag, startPoint x: 799, startPoint y: 347, endPoint x: 263, endPoint y: 299, distance: 538.0
click at [263, 299] on div "Activity: First Line Only Materials : White board, marker, eraser Time: 15 minu…" at bounding box center [654, 234] width 807 height 259
copy div "1) Have three stations set up that relate to each topic to be covered: derivati…"
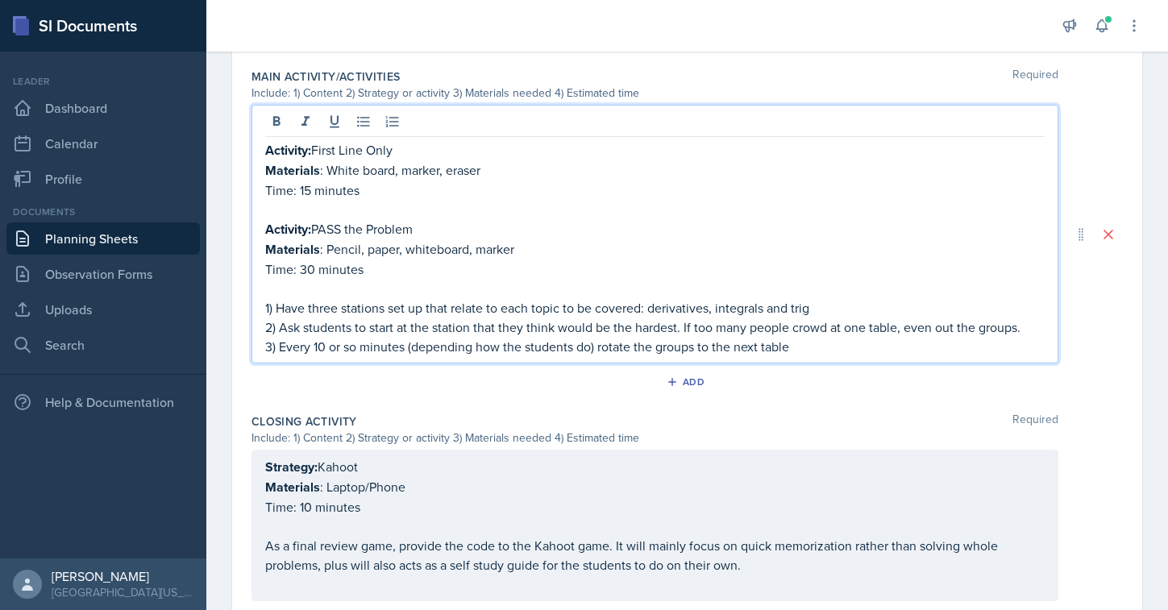
click at [375, 191] on p "Time: 15 minutes" at bounding box center [654, 190] width 779 height 19
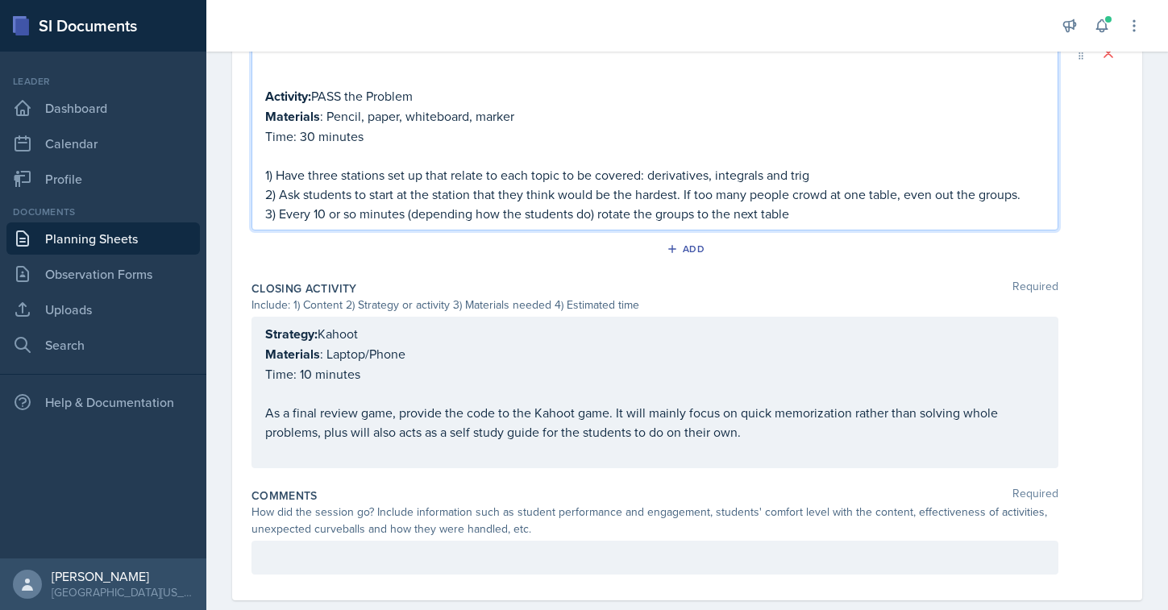
click at [354, 376] on p "Time: 10 minutes" at bounding box center [654, 373] width 779 height 19
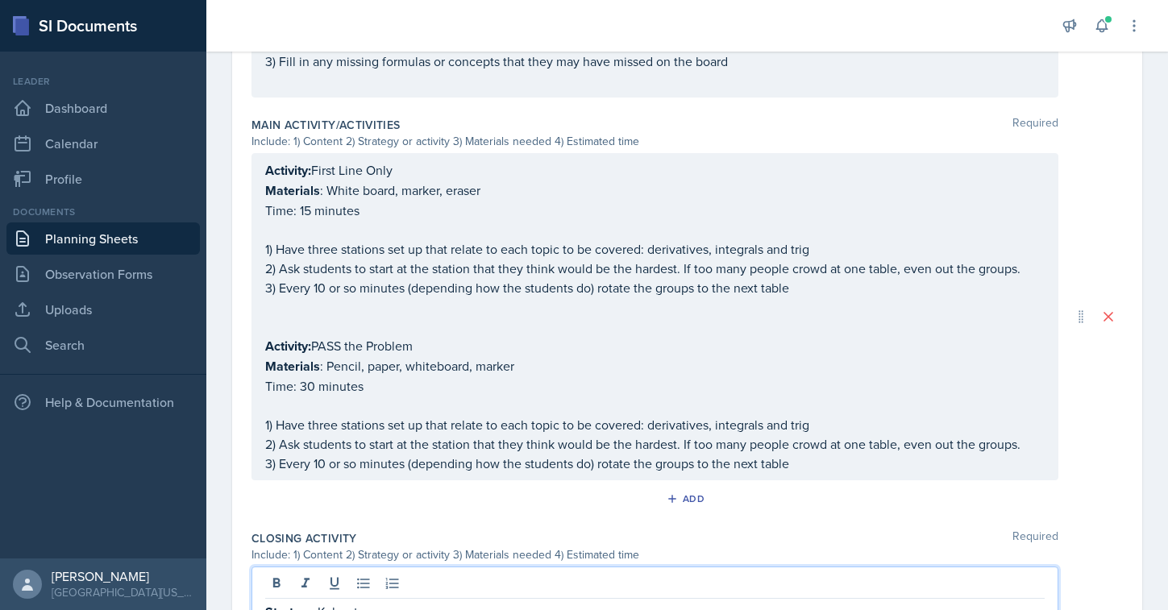
click at [352, 302] on p at bounding box center [654, 306] width 779 height 19
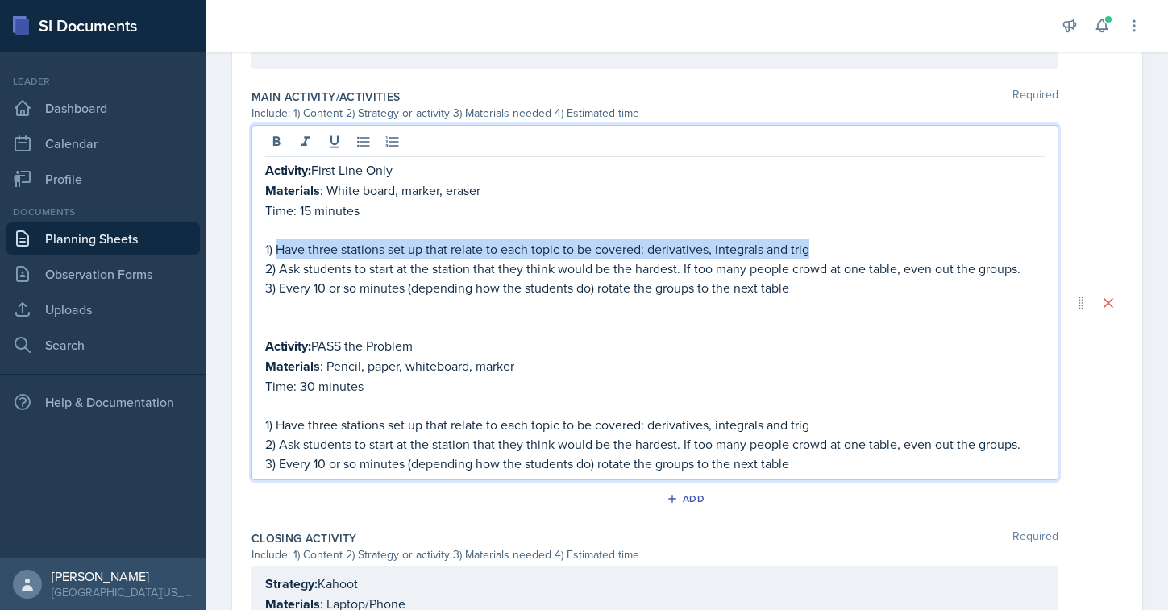
drag, startPoint x: 275, startPoint y: 247, endPoint x: 840, endPoint y: 249, distance: 564.9
click at [840, 249] on p "1) Have three stations set up that relate to each topic to be covered: derivati…" at bounding box center [654, 248] width 779 height 19
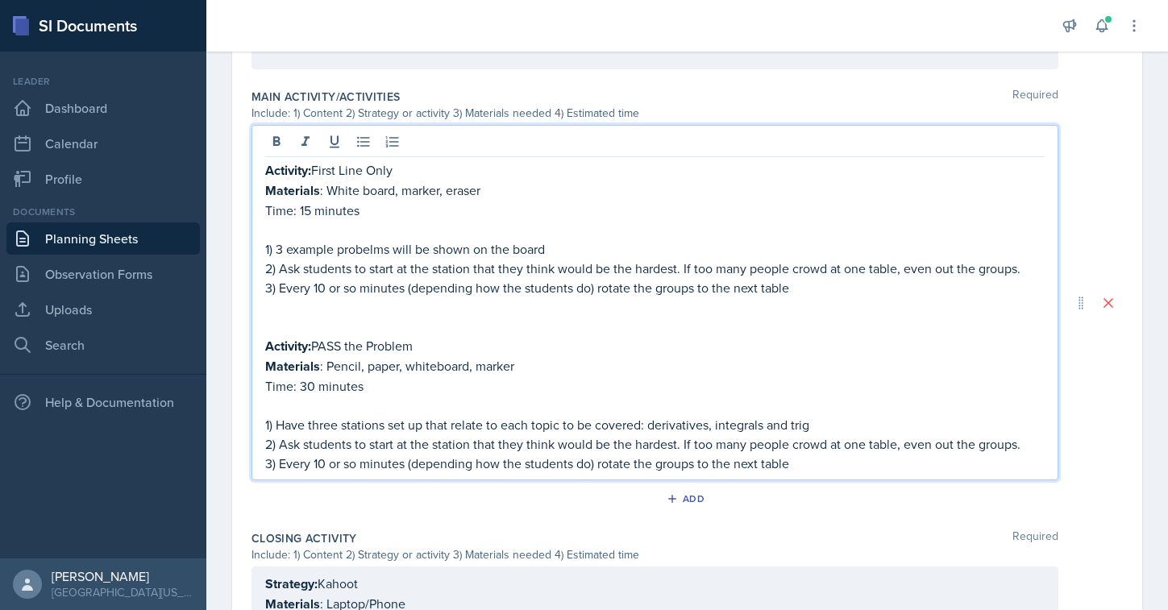
click at [350, 255] on p "1) 3 example probelms will be shown on the board" at bounding box center [654, 248] width 779 height 19
click at [560, 248] on p "1) 3 example problems will be shown on the board" at bounding box center [654, 248] width 779 height 19
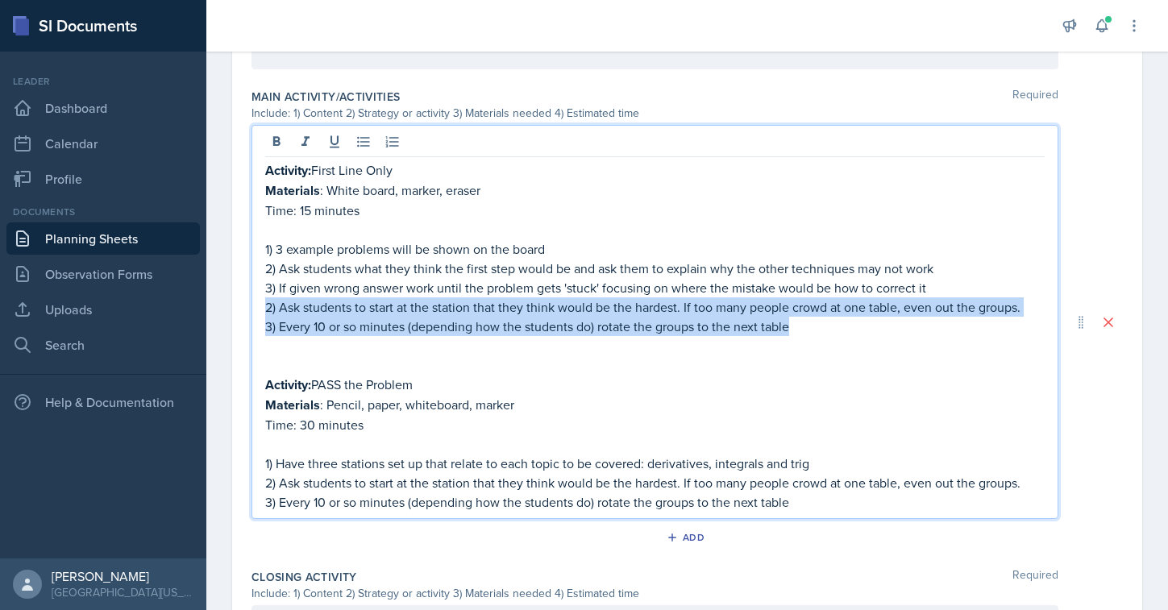
drag, startPoint x: 792, startPoint y: 329, endPoint x: 249, endPoint y: 310, distance: 543.5
click at [249, 310] on div "Date [DATE] [DATE] 27 28 29 30 31 1 2 3 4 5 6 7 8 9 10 11 12 13 14 15 16 17 18 …" at bounding box center [687, 127] width 910 height 1524
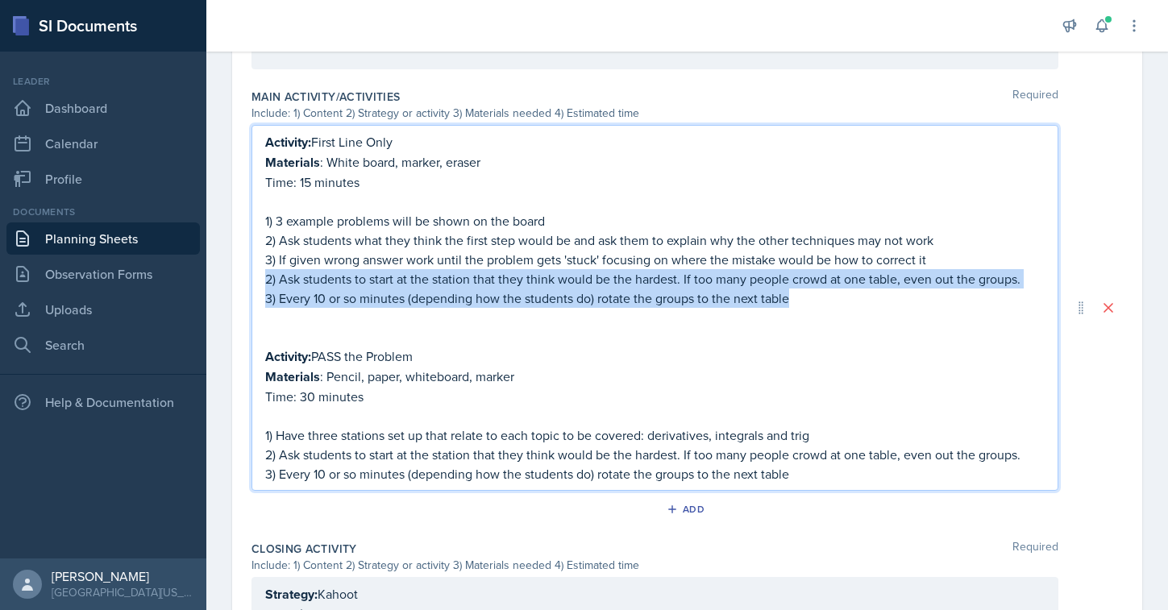
scroll to position [733, 0]
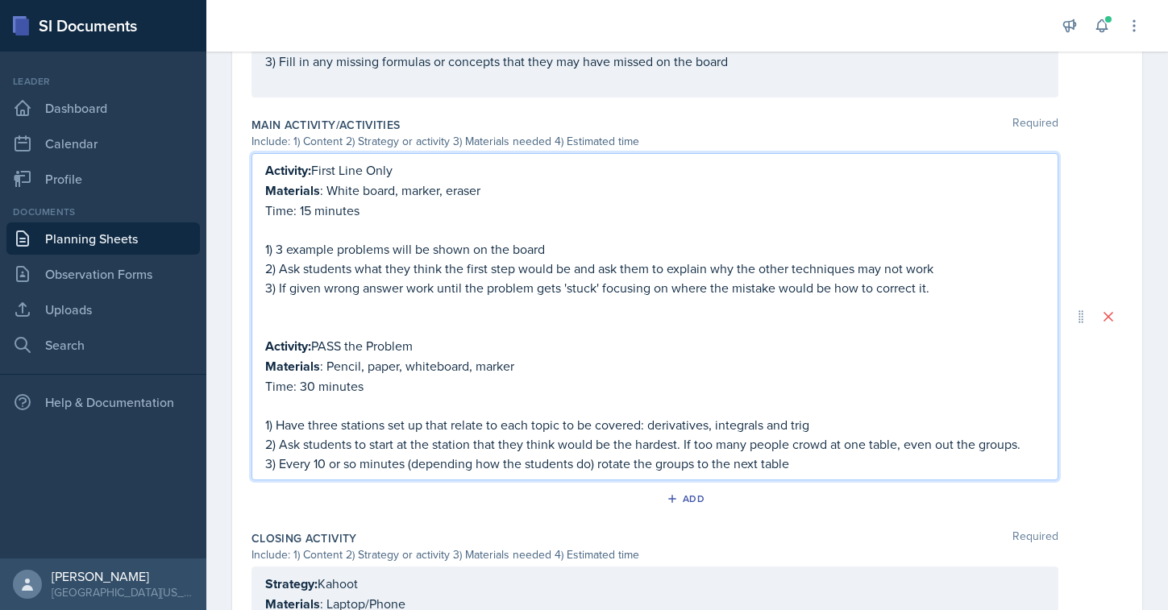
click at [303, 313] on p at bounding box center [654, 306] width 779 height 19
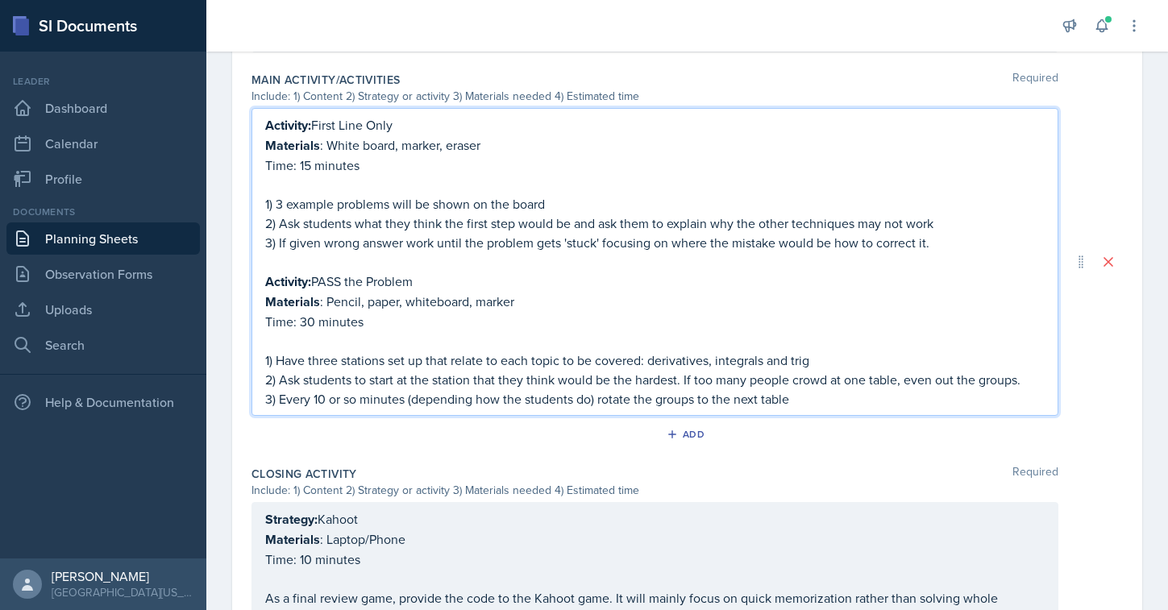
scroll to position [790, 0]
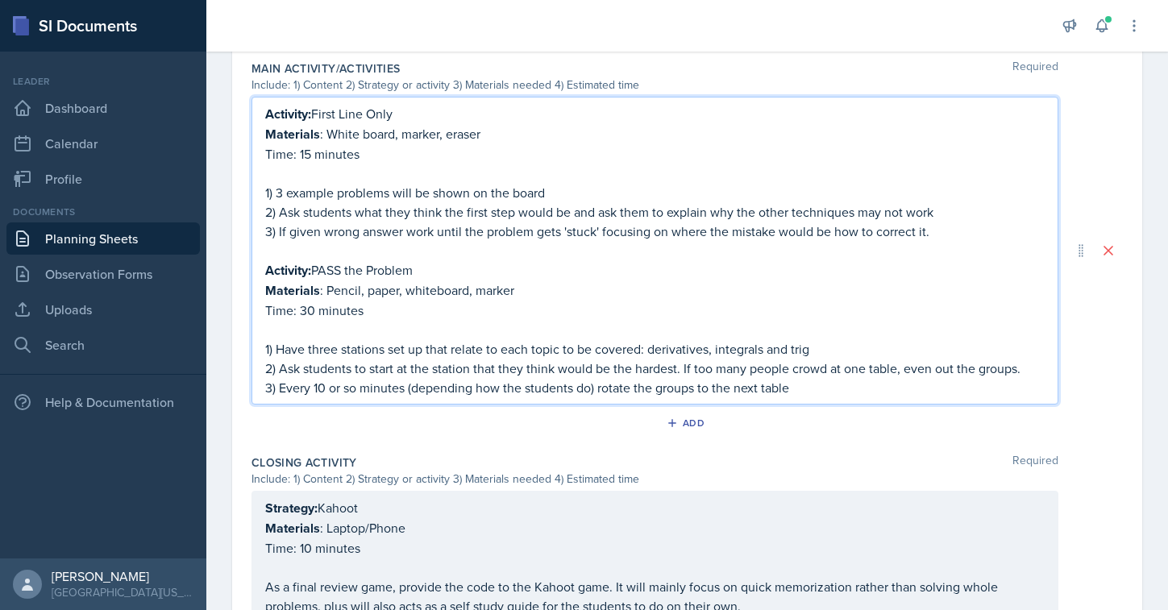
click at [304, 339] on p "1) Have three stations set up that relate to each topic to be covered: derivati…" at bounding box center [654, 348] width 779 height 19
click at [412, 211] on p "2) Ask students what they think the first step would be and ask them to explain…" at bounding box center [654, 211] width 779 height 19
click at [606, 211] on p "2) Ask students what they think the first step would be and ask them to explain…" at bounding box center [654, 211] width 779 height 19
click at [627, 246] on p at bounding box center [654, 250] width 779 height 19
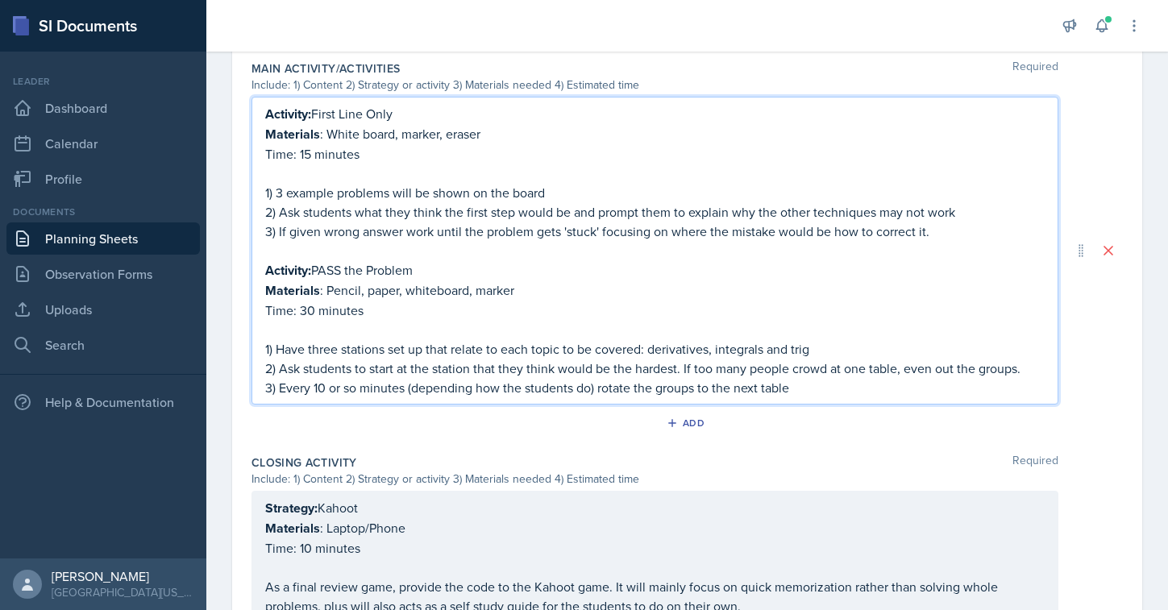
scroll to position [795, 0]
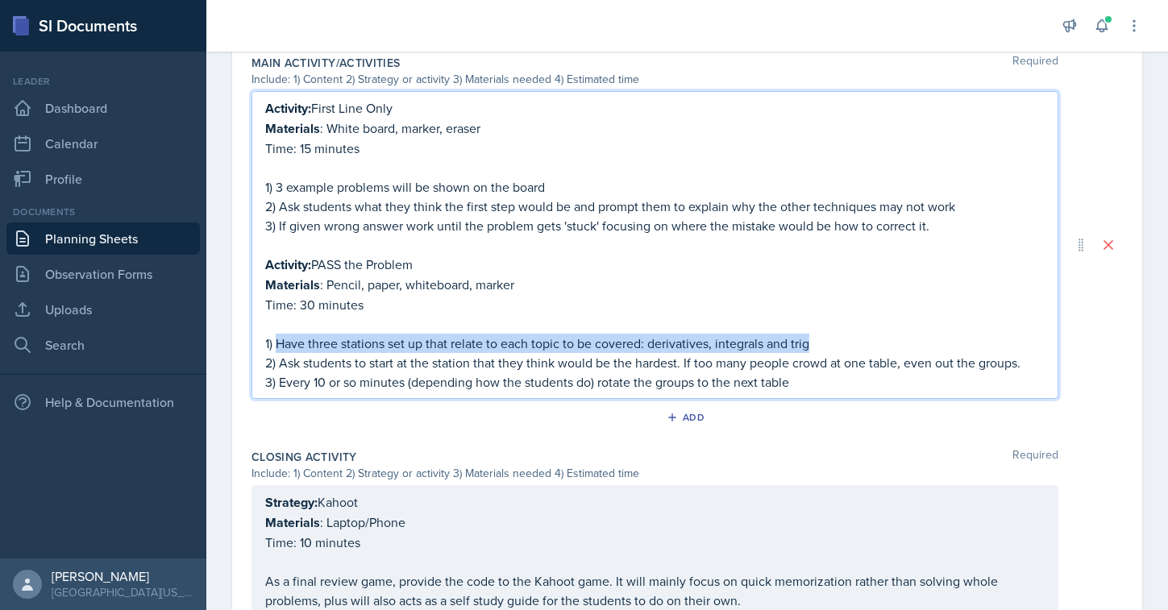
drag, startPoint x: 277, startPoint y: 339, endPoint x: 841, endPoint y: 336, distance: 564.1
click at [841, 336] on p "1) Have three stations set up that relate to each topic to be covered: derivati…" at bounding box center [654, 343] width 779 height 19
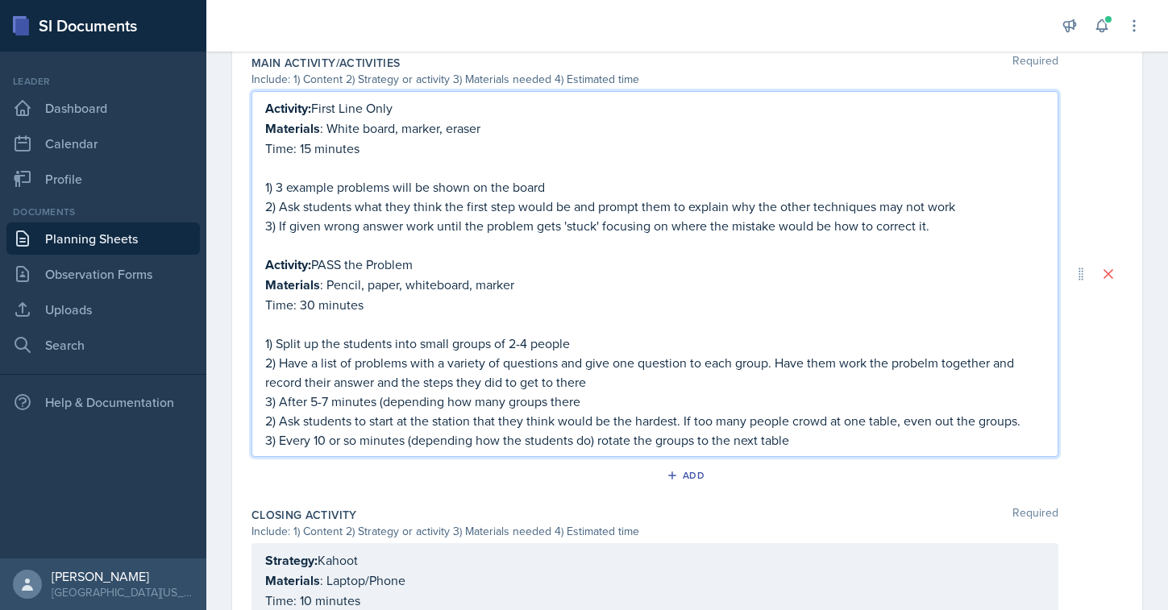
click at [315, 397] on p "3) After 5-7 minutes (depending how many groups there" at bounding box center [654, 401] width 779 height 19
click at [439, 407] on p "3) After 3-5 minutes (depending how many groups there" at bounding box center [654, 401] width 779 height 19
click at [592, 397] on p "3) After 3-5 minutes (depending how many groups there" at bounding box center [654, 401] width 779 height 19
click at [928, 363] on p "2) Have a list of problems with a variety of questions and give one question to…" at bounding box center [654, 372] width 779 height 39
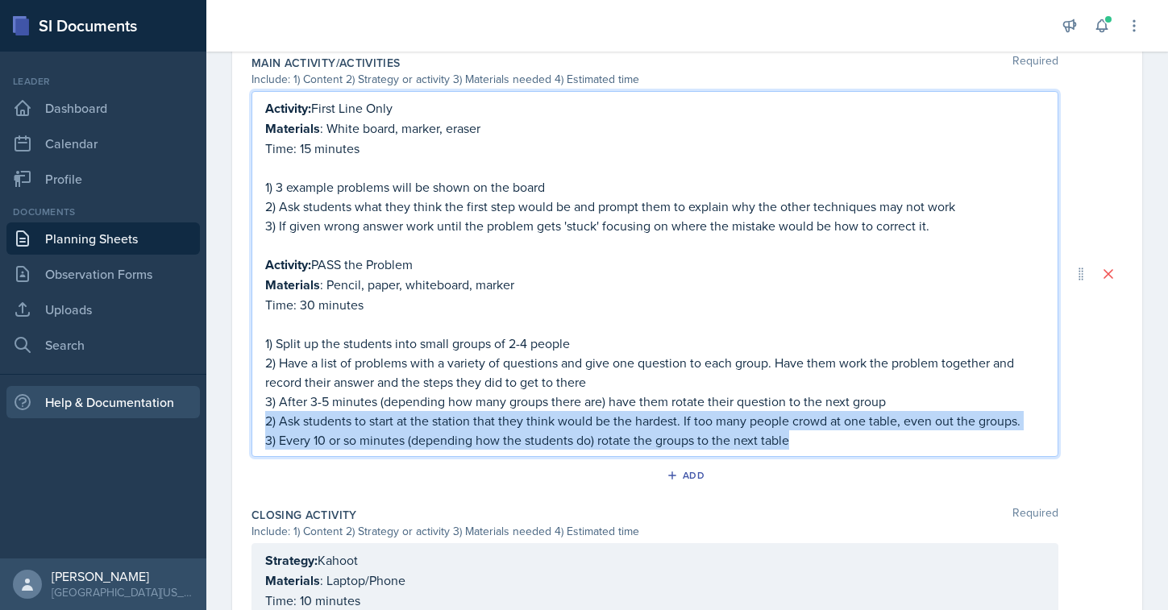
drag, startPoint x: 882, startPoint y: 432, endPoint x: 191, endPoint y: 414, distance: 691.7
click at [191, 414] on div "SI Documents Leader Dashboard Calendar Profile Documents Planning Sheets Observ…" at bounding box center [584, 305] width 1168 height 610
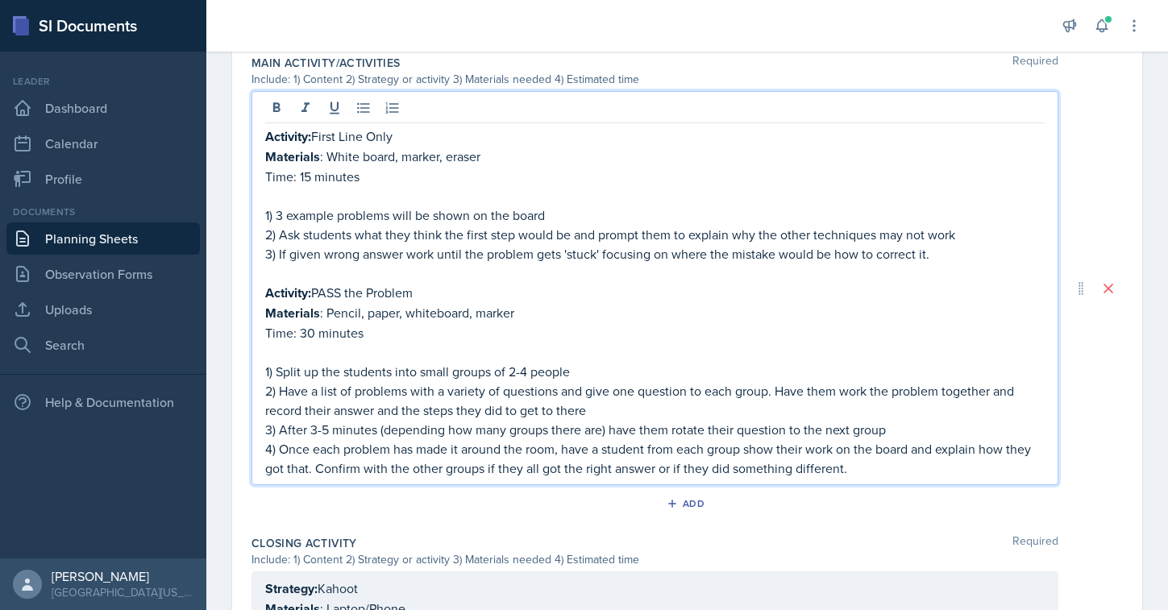
scroll to position [824, 0]
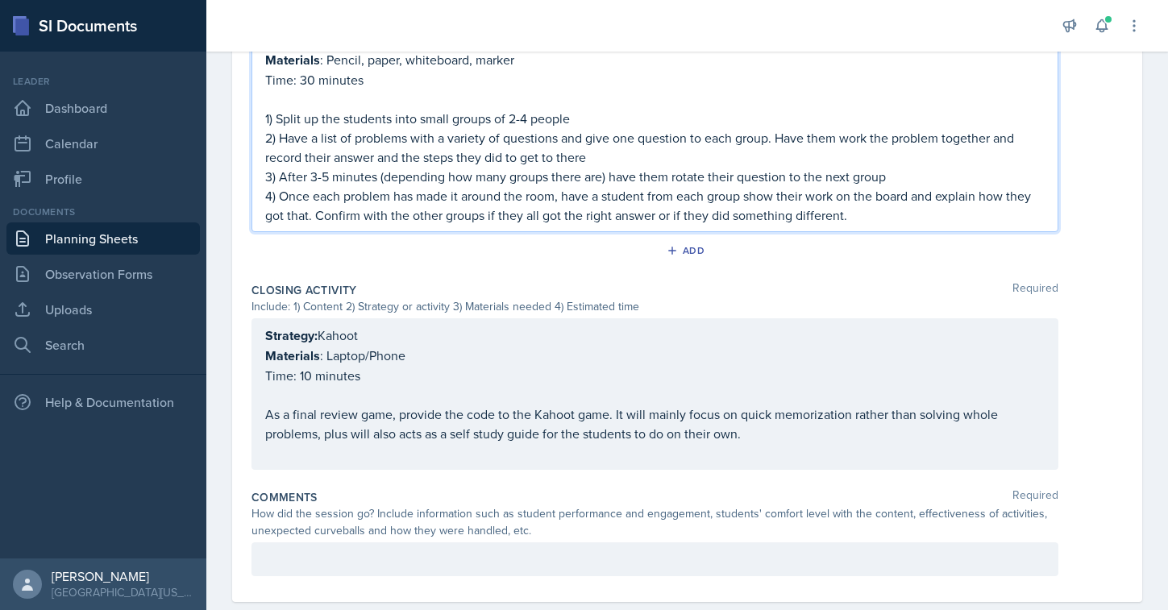
click at [410, 366] on p "Time: 10 minutes" at bounding box center [654, 375] width 779 height 19
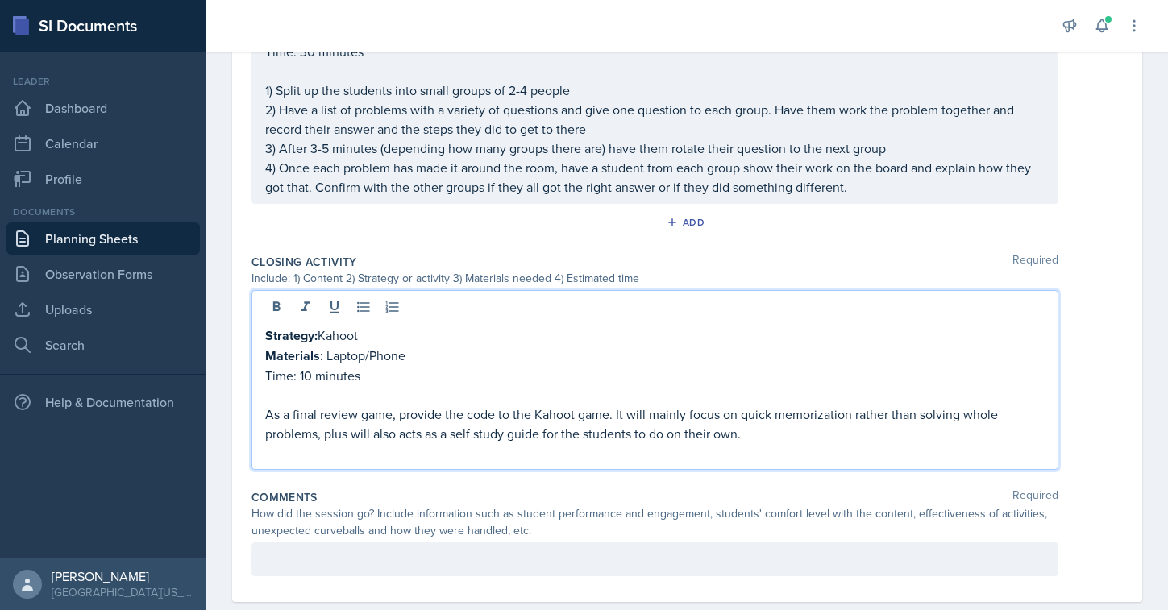
click at [378, 356] on p "Materials : Laptop/Phone" at bounding box center [654, 356] width 779 height 20
click at [577, 411] on p "As a final review game, provide the code to the Kahoot game. It will mainly foc…" at bounding box center [654, 424] width 779 height 39
click at [533, 415] on p "As a final review game, provide the code to the Kahoot game. It will mainly foc…" at bounding box center [654, 424] width 779 height 39
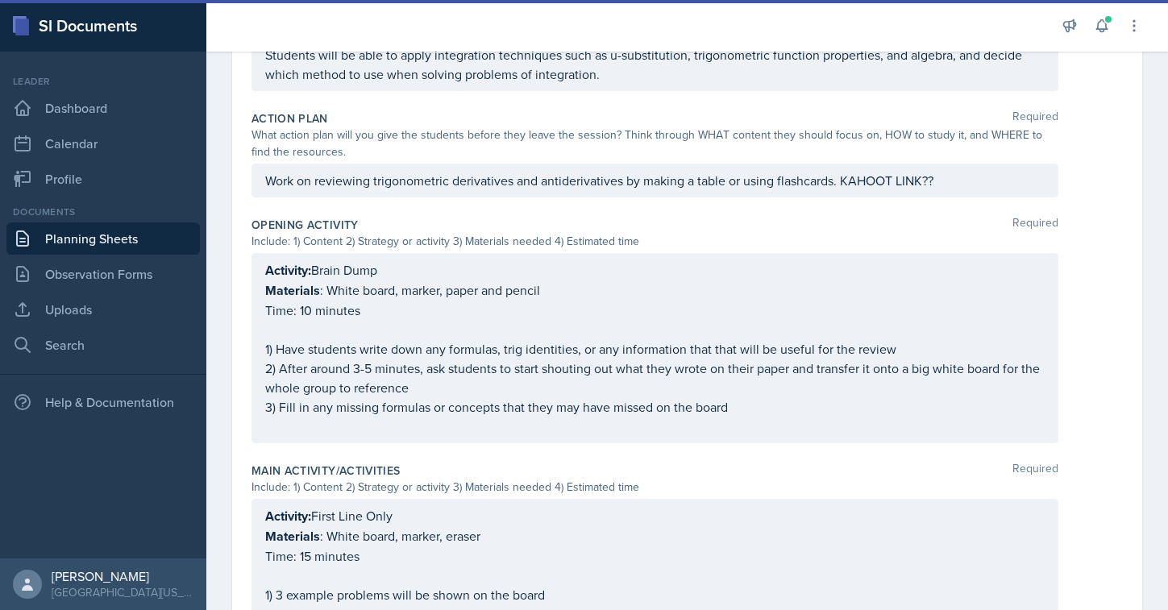
scroll to position [0, 0]
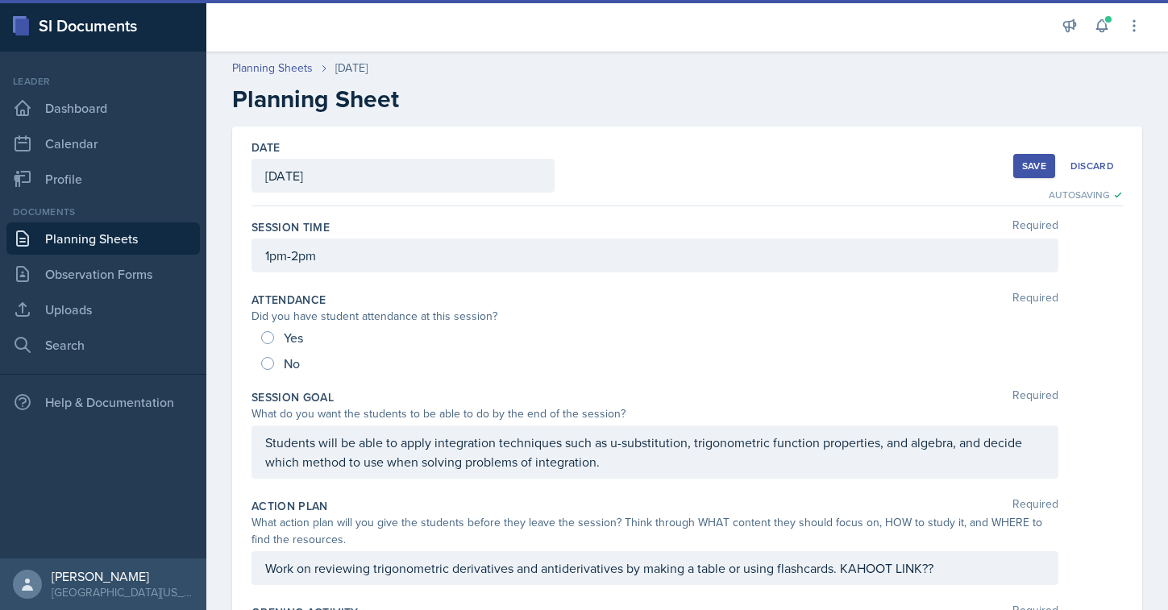
click at [1024, 164] on div "Save" at bounding box center [1034, 166] width 24 height 13
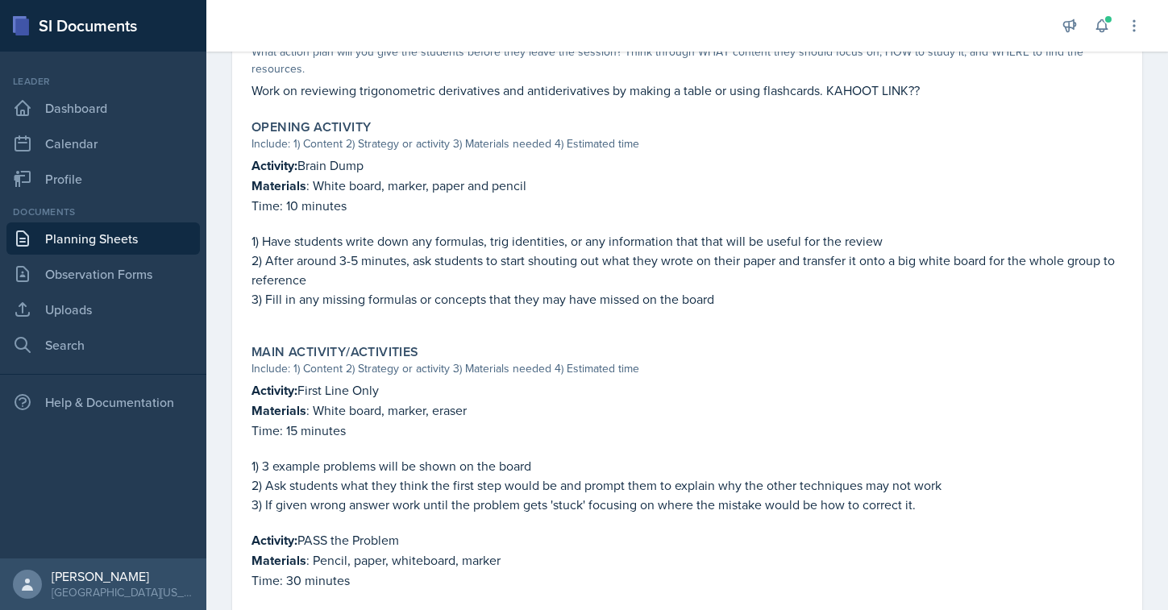
scroll to position [450, 0]
